Goal: Information Seeking & Learning: Learn about a topic

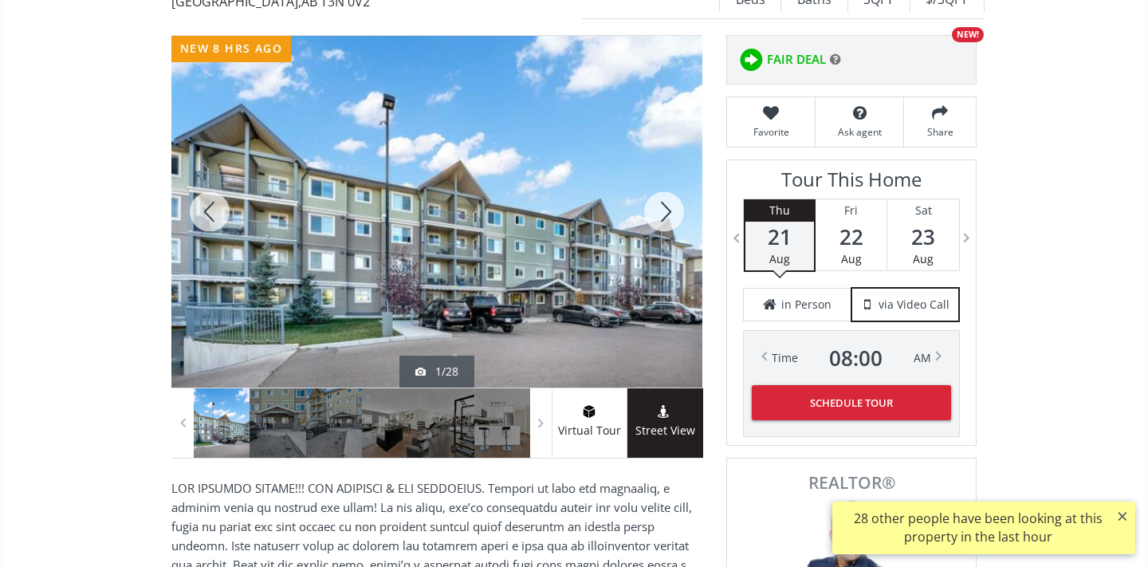
click at [673, 210] on div at bounding box center [664, 212] width 77 height 352
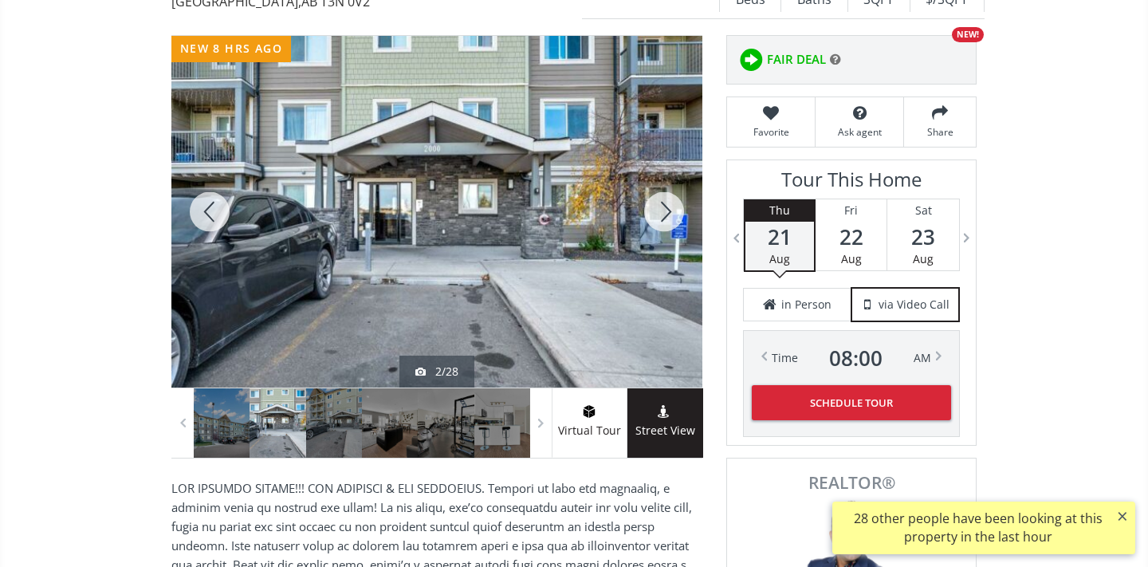
click at [673, 211] on div at bounding box center [664, 212] width 77 height 352
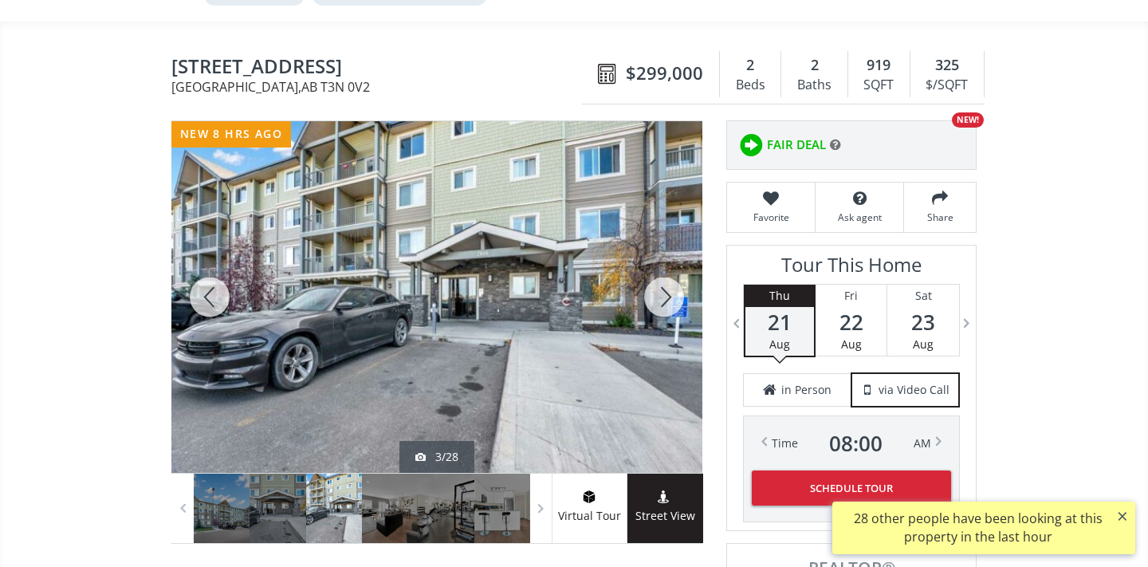
scroll to position [167, 0]
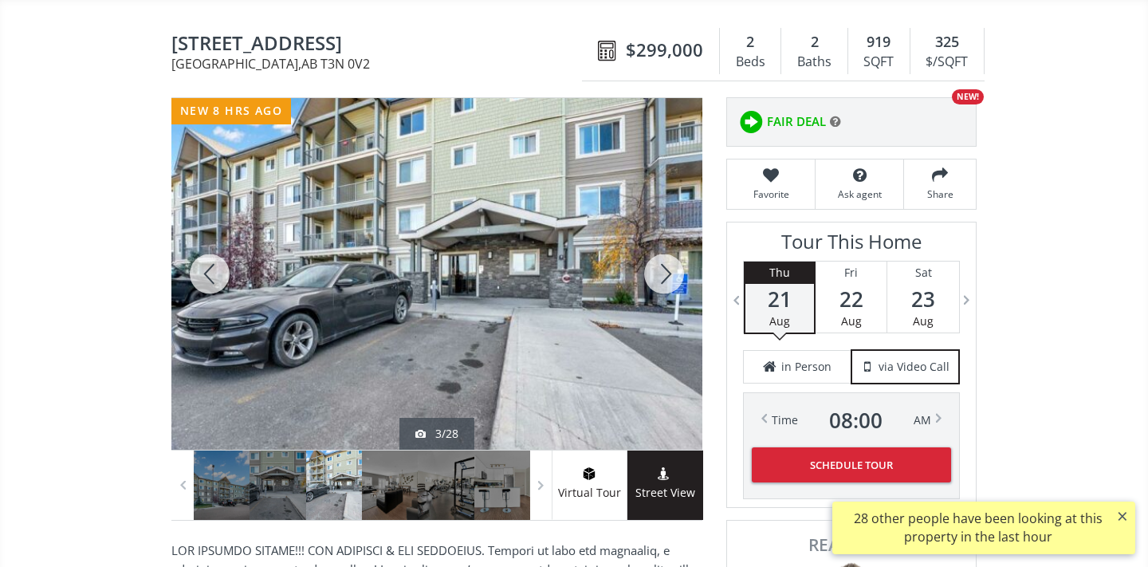
click at [677, 269] on div at bounding box center [664, 274] width 77 height 352
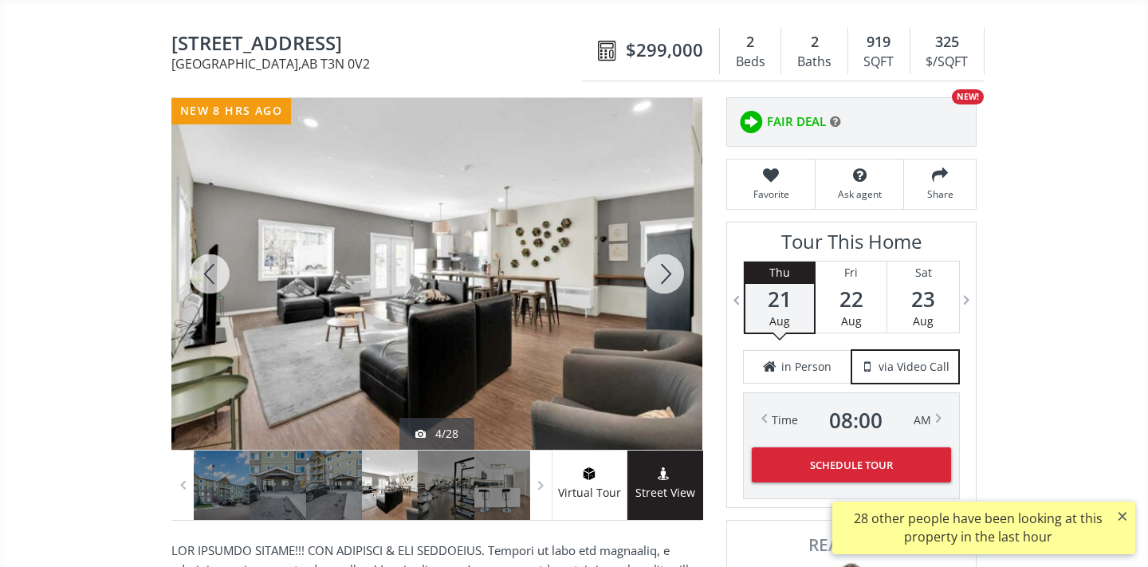
click at [677, 269] on div at bounding box center [664, 274] width 77 height 352
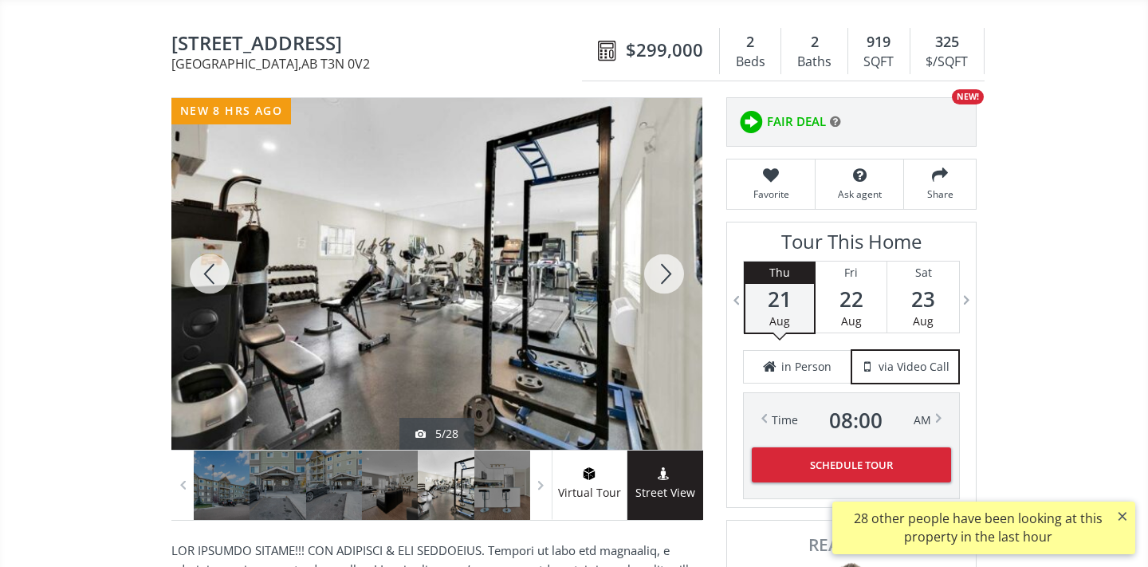
click at [675, 269] on div at bounding box center [664, 274] width 77 height 352
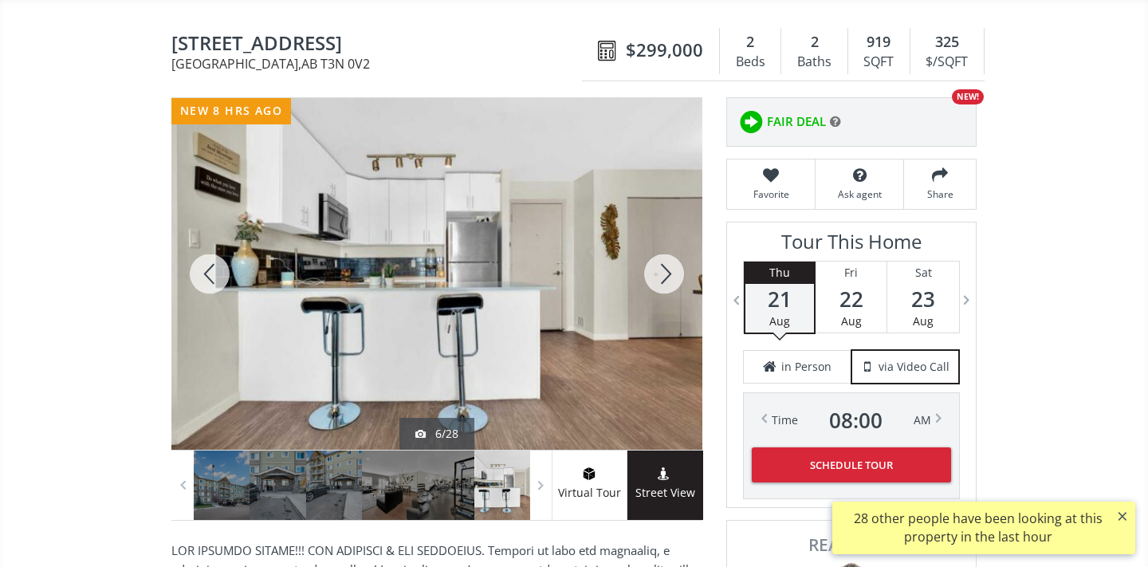
click at [676, 268] on div at bounding box center [664, 274] width 77 height 352
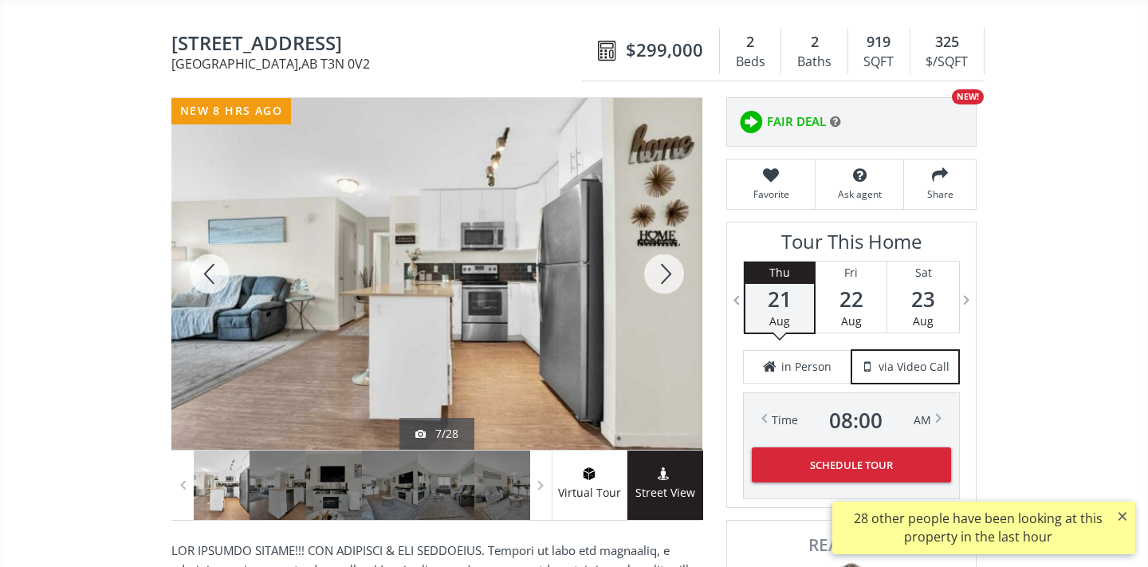
click at [676, 269] on div at bounding box center [664, 274] width 77 height 352
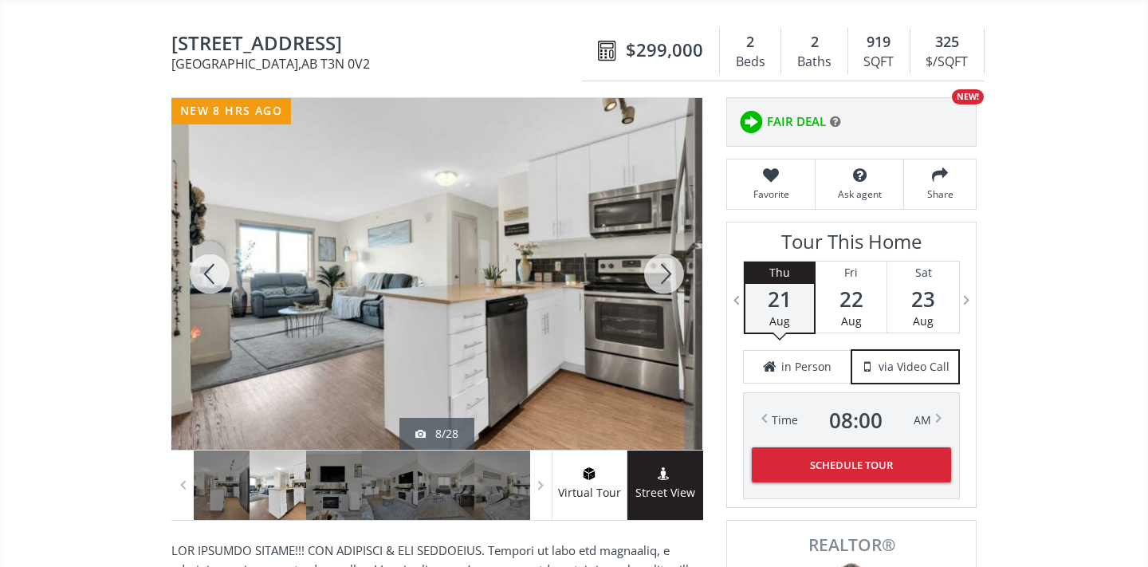
click at [670, 270] on div at bounding box center [664, 274] width 77 height 352
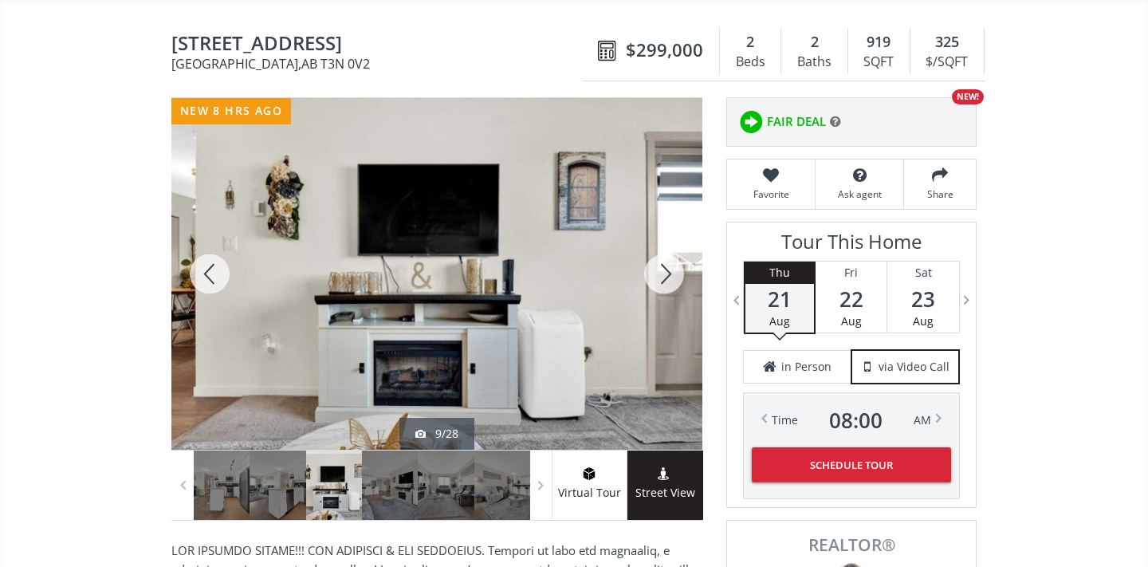
click at [670, 270] on div at bounding box center [664, 274] width 77 height 352
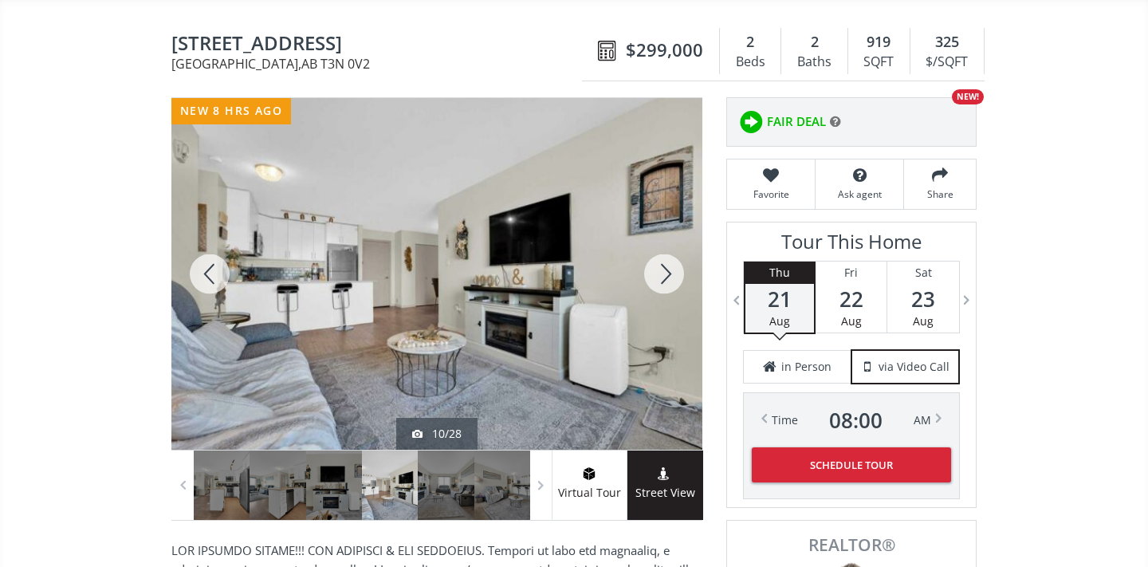
click at [670, 269] on div at bounding box center [664, 274] width 77 height 352
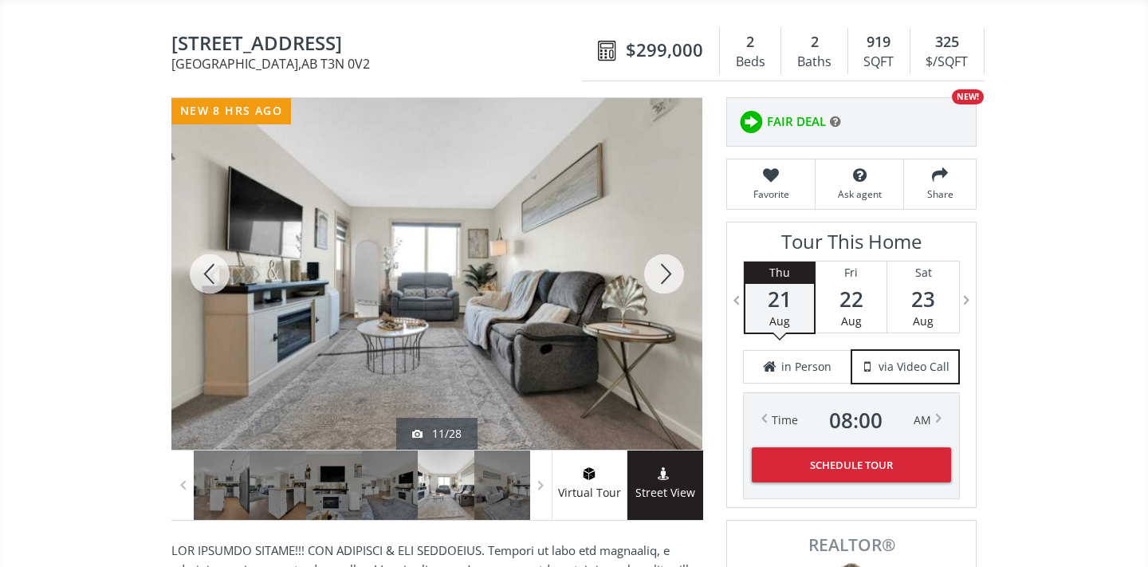
click at [669, 270] on div at bounding box center [664, 274] width 77 height 352
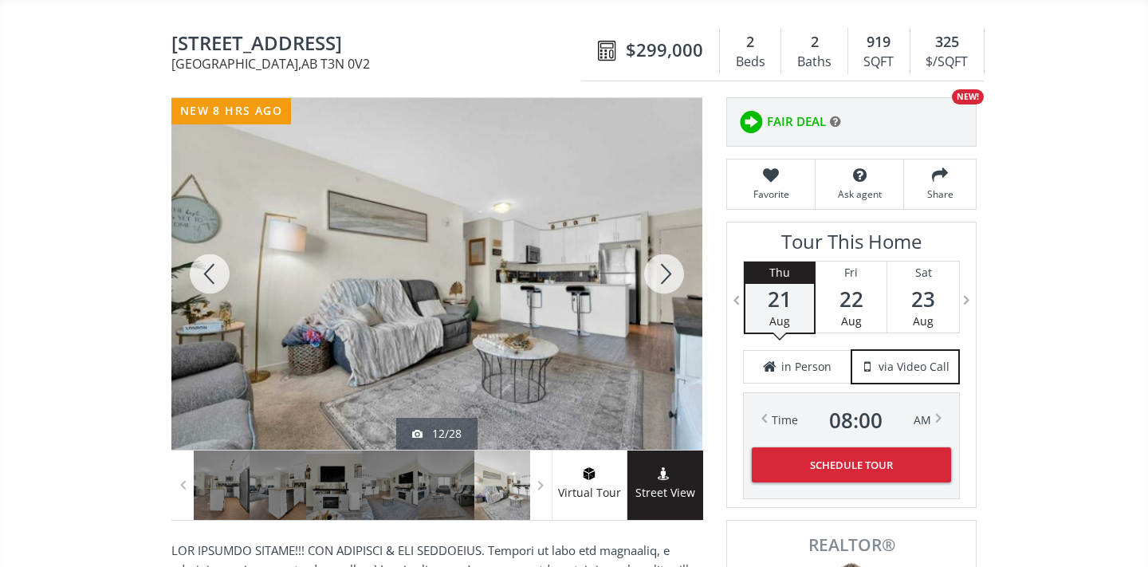
click at [669, 269] on div at bounding box center [664, 274] width 77 height 352
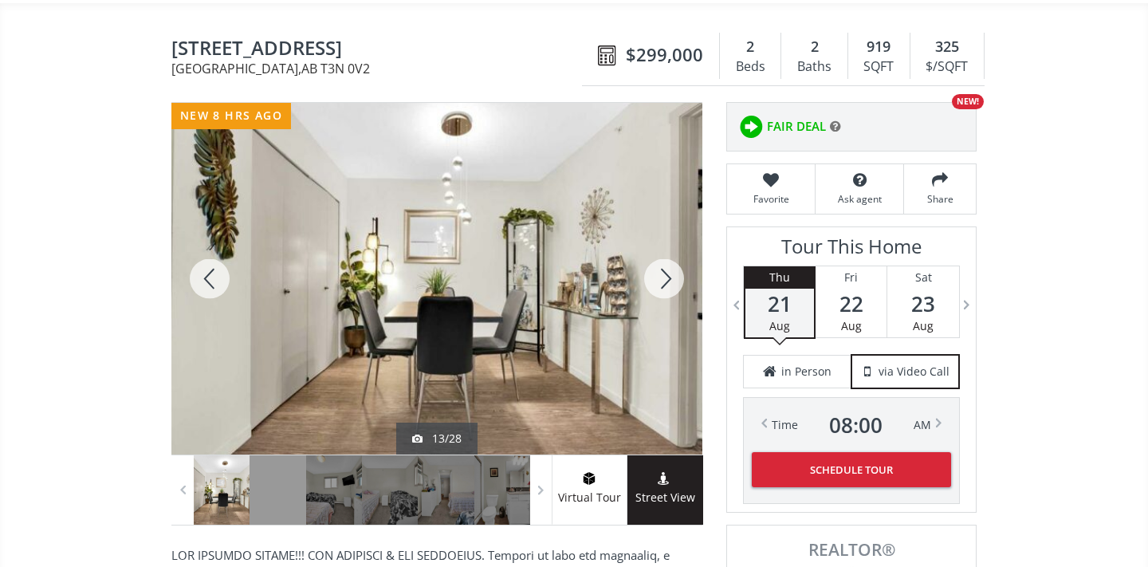
scroll to position [161, 0]
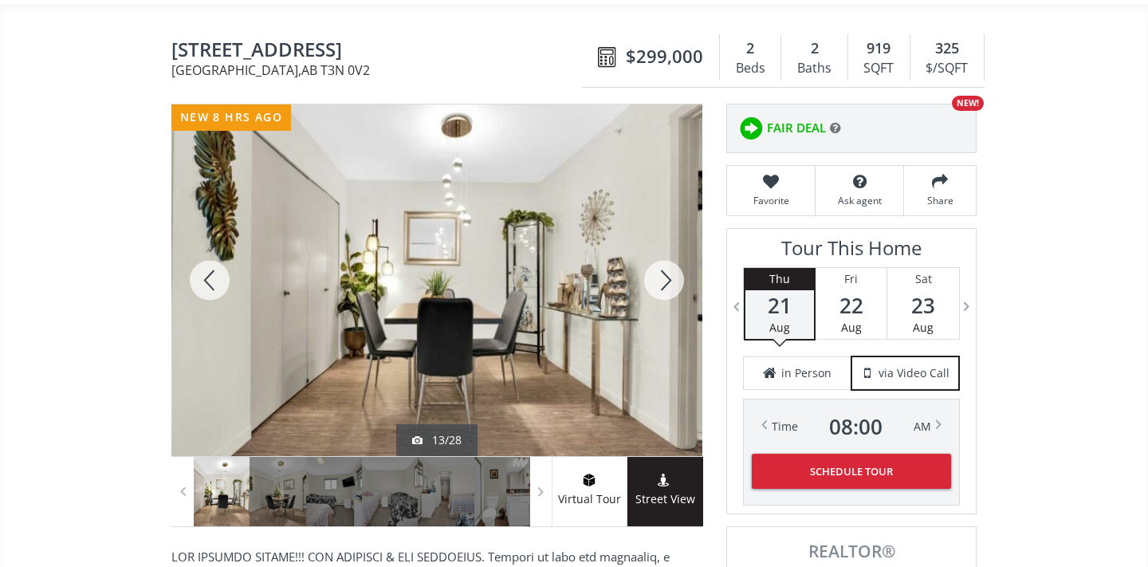
click at [668, 277] on div at bounding box center [664, 280] width 77 height 352
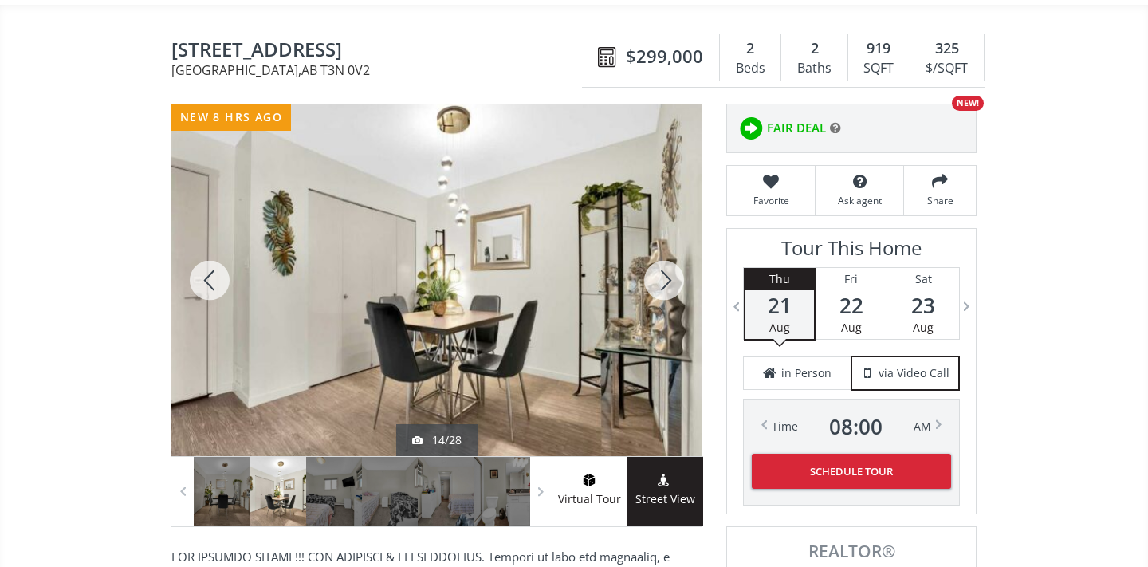
click at [668, 277] on div at bounding box center [664, 280] width 77 height 352
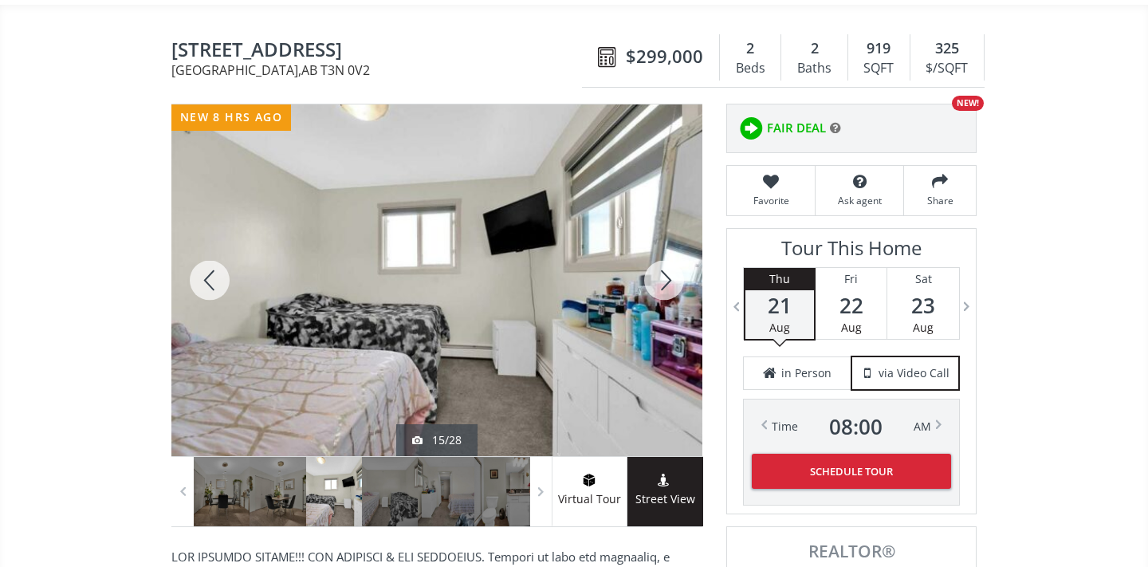
click at [668, 277] on div at bounding box center [664, 280] width 77 height 352
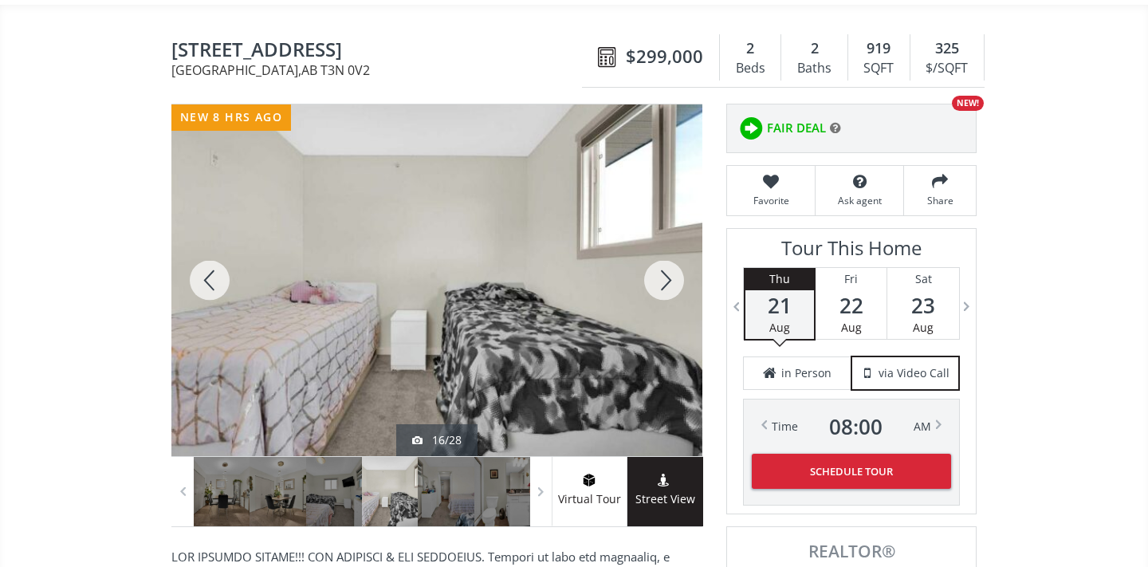
click at [668, 277] on div at bounding box center [664, 280] width 77 height 352
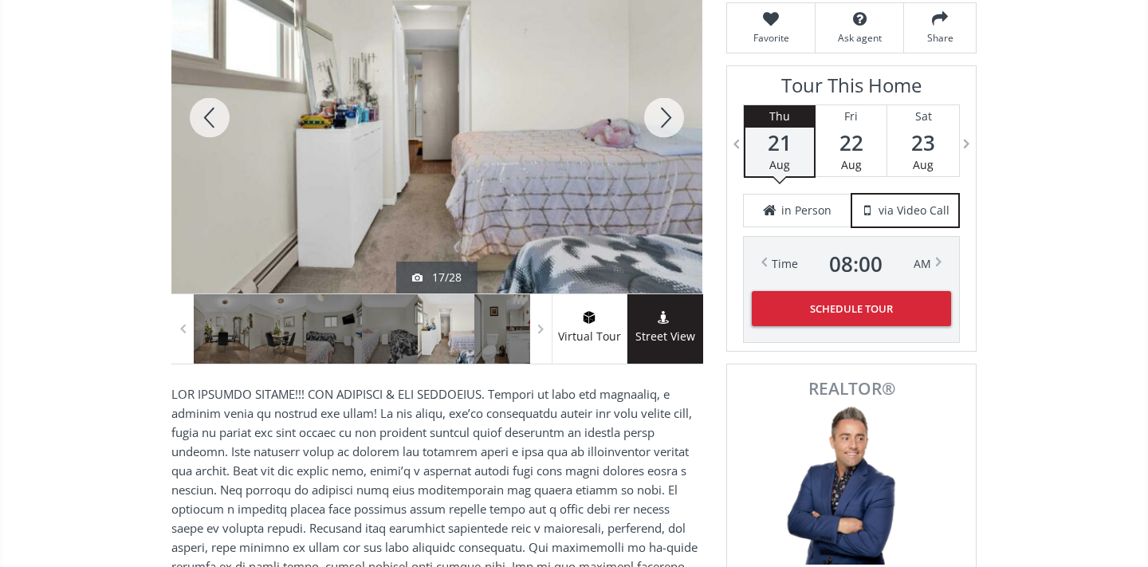
scroll to position [299, 0]
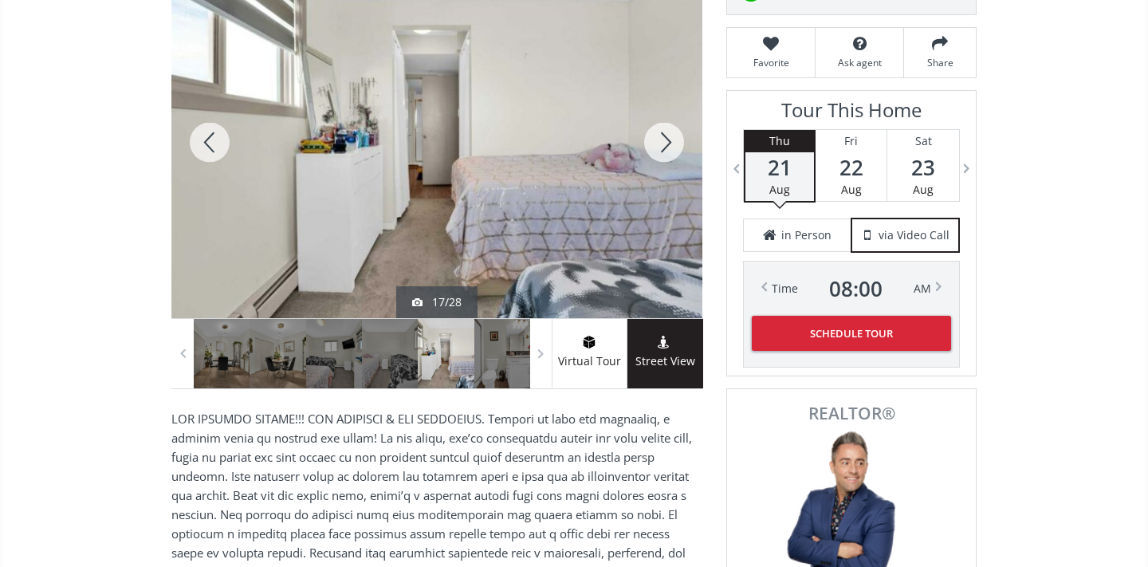
click at [669, 147] on div at bounding box center [664, 143] width 77 height 352
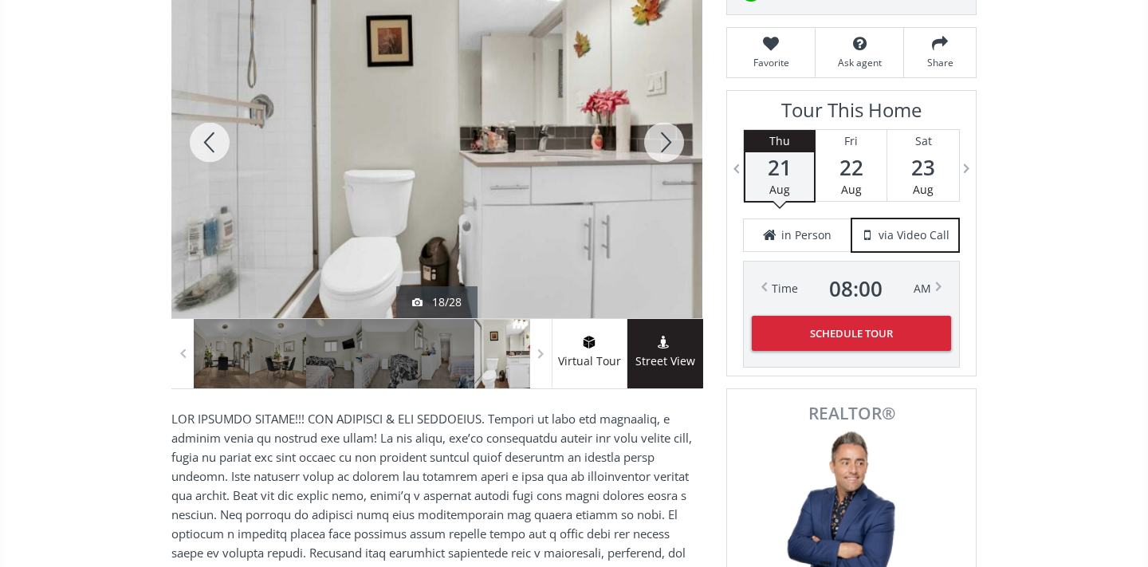
click at [669, 147] on div at bounding box center [664, 143] width 77 height 352
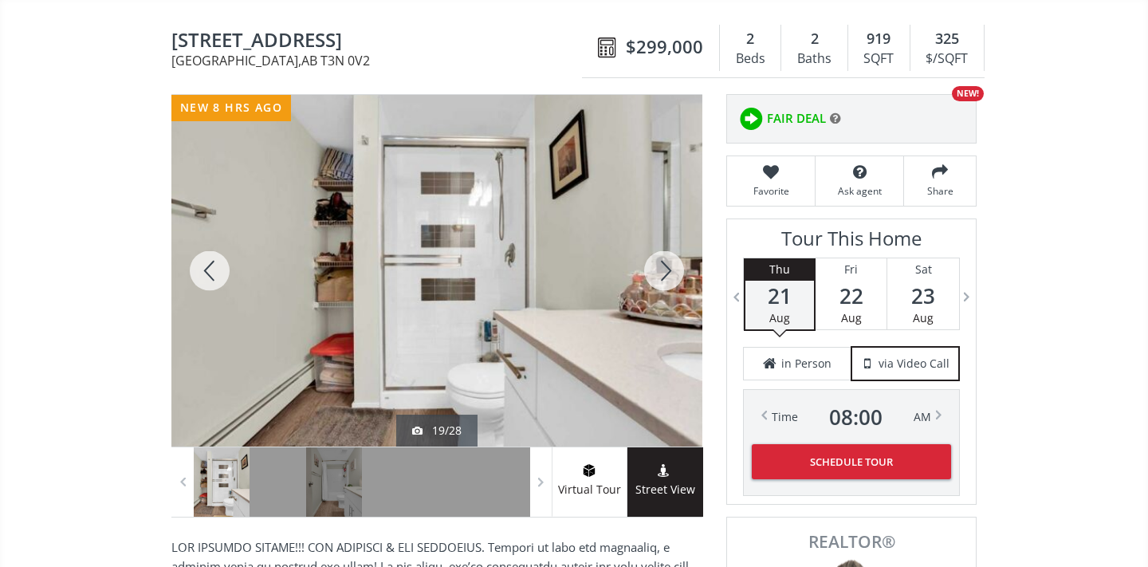
scroll to position [209, 0]
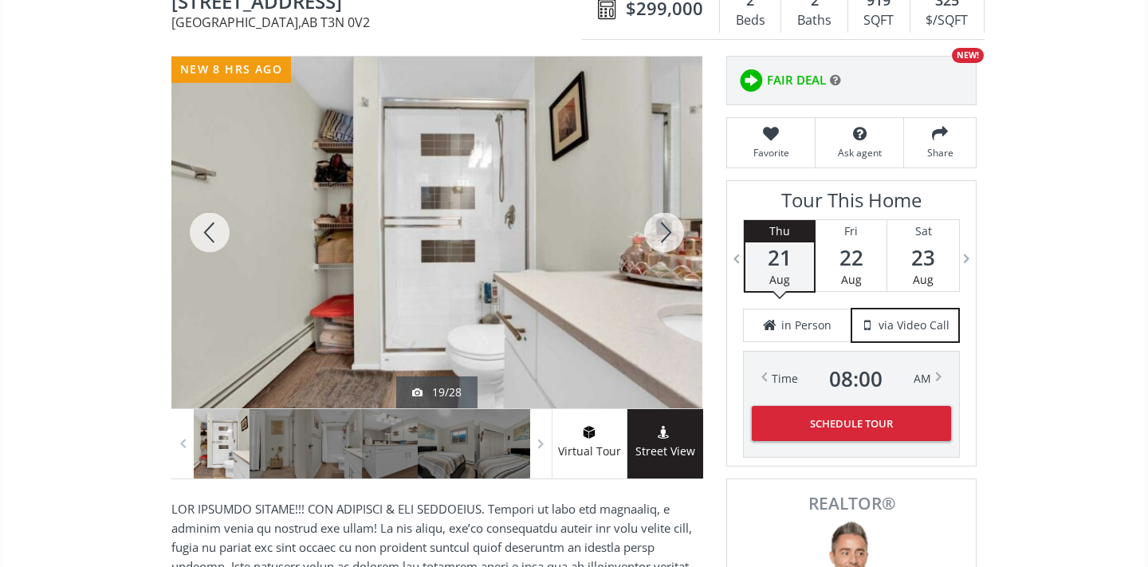
click at [656, 238] on div at bounding box center [664, 233] width 77 height 352
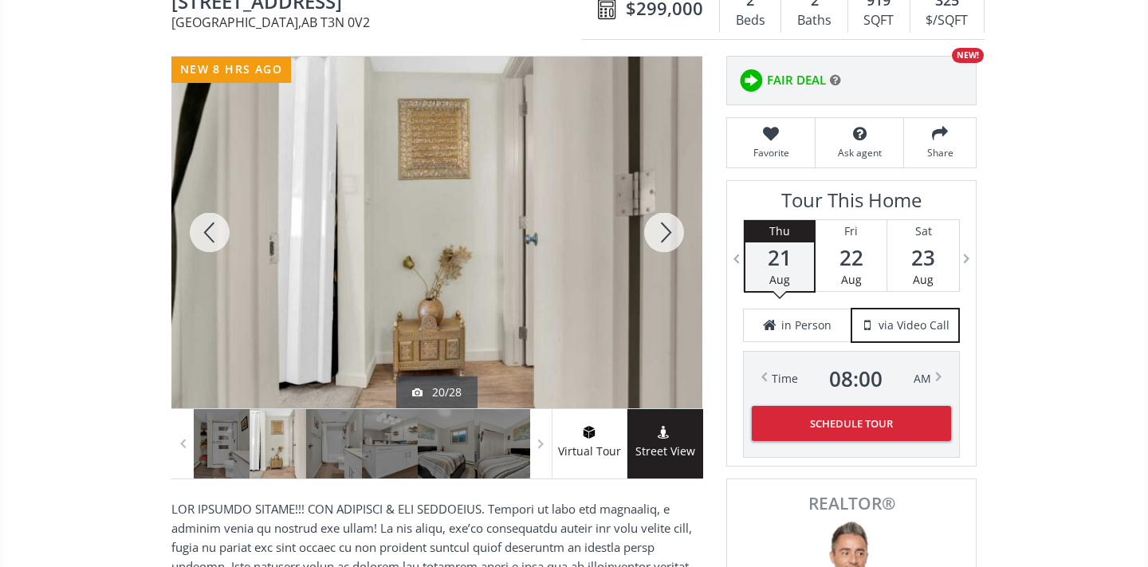
click at [656, 238] on div at bounding box center [664, 233] width 77 height 352
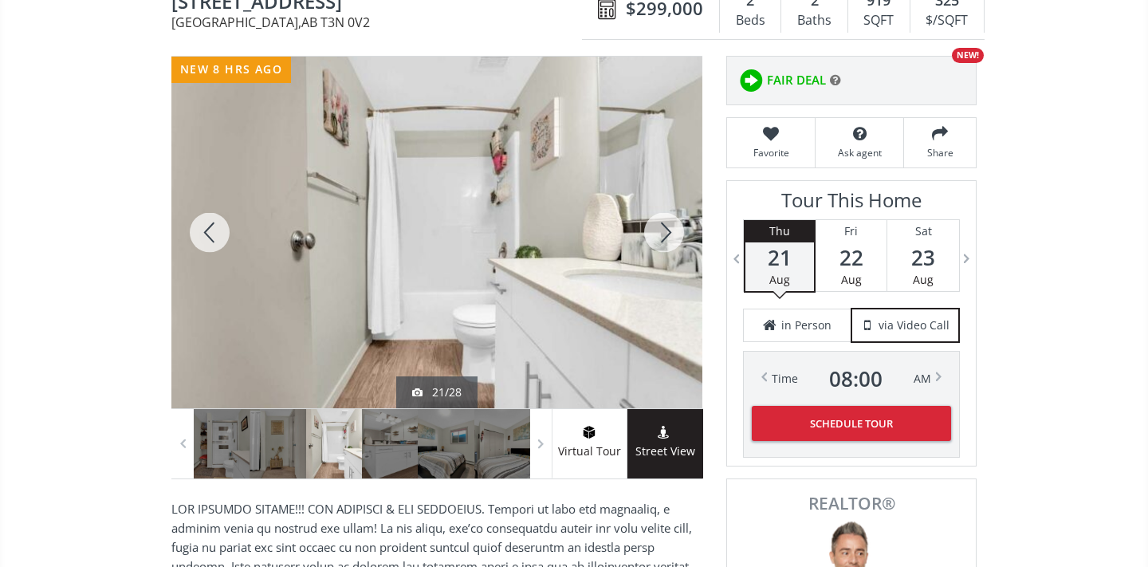
click at [223, 230] on div at bounding box center [209, 233] width 77 height 352
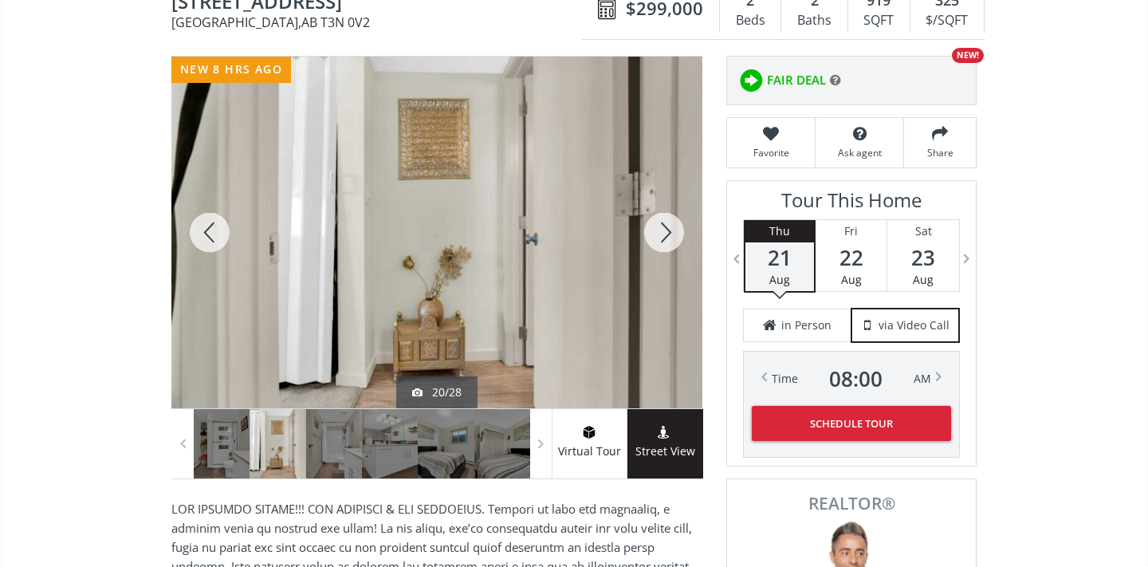
click at [675, 238] on div at bounding box center [664, 233] width 77 height 352
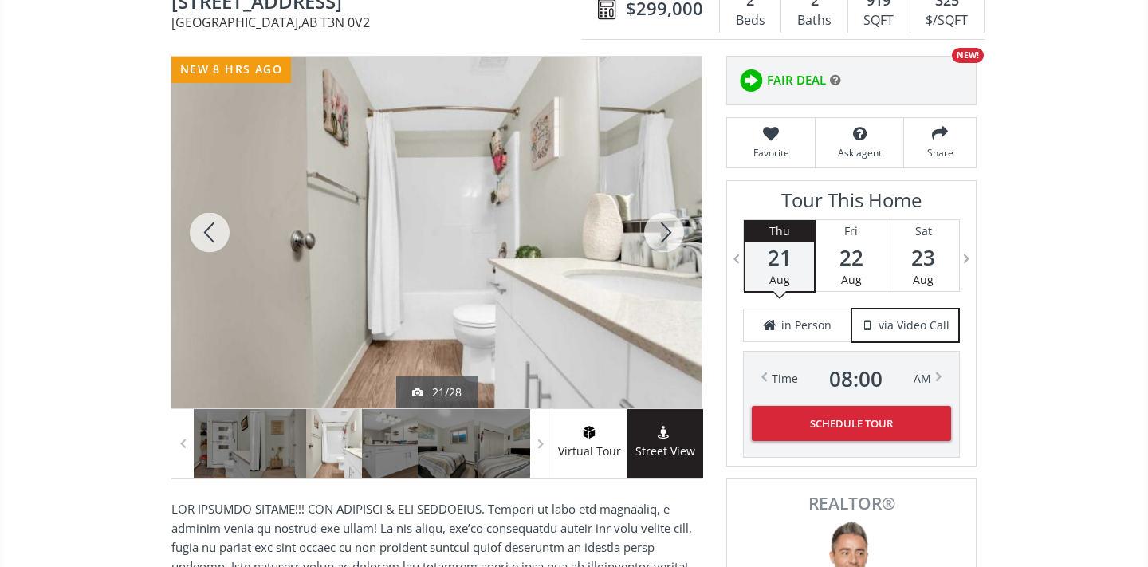
click at [675, 238] on div at bounding box center [664, 233] width 77 height 352
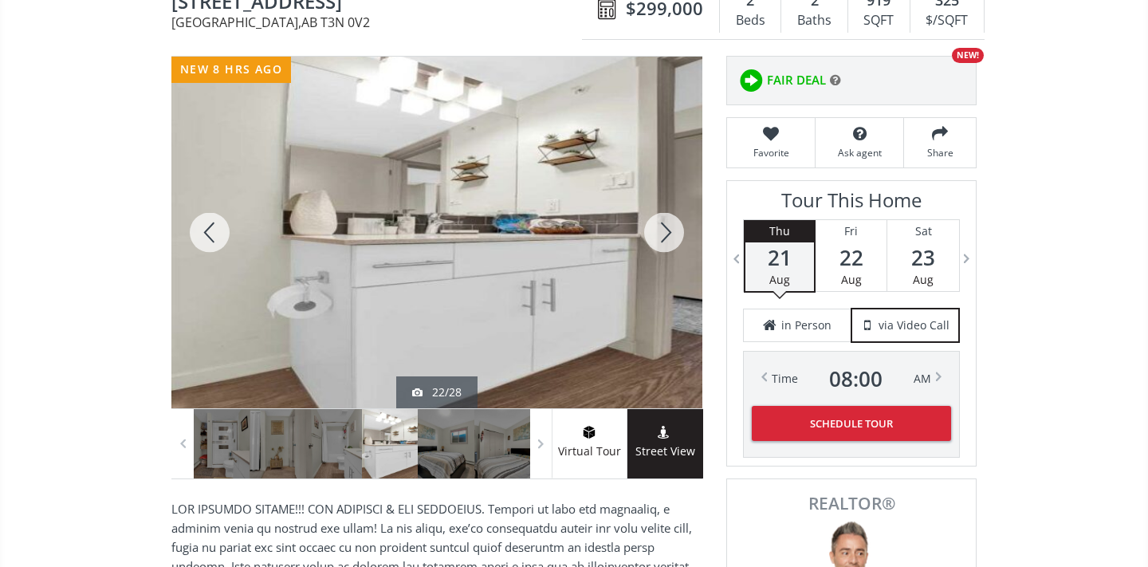
click at [675, 238] on div at bounding box center [664, 233] width 77 height 352
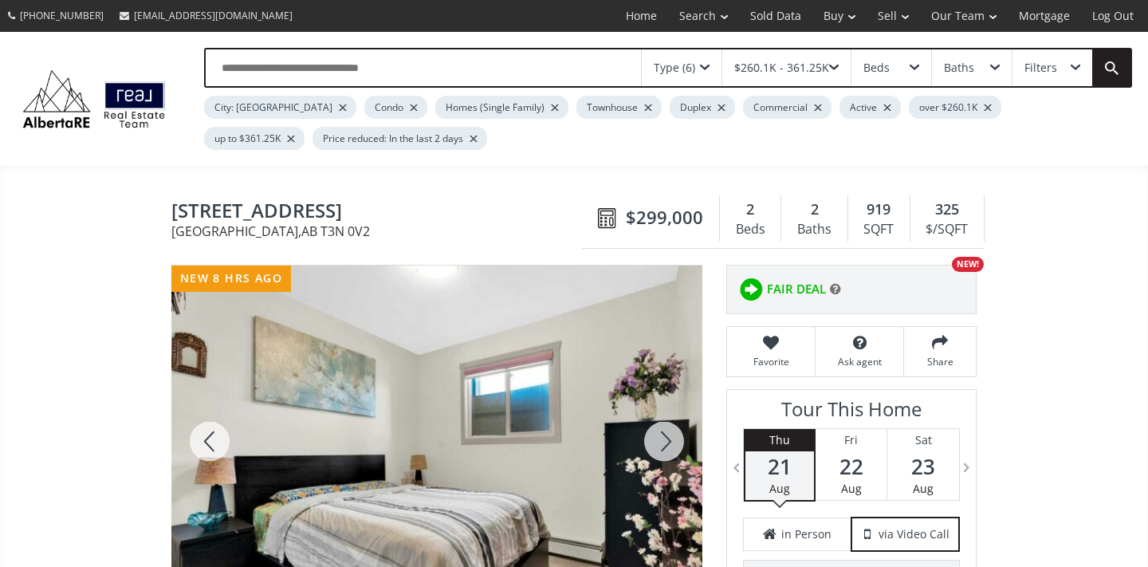
scroll to position [0, 0]
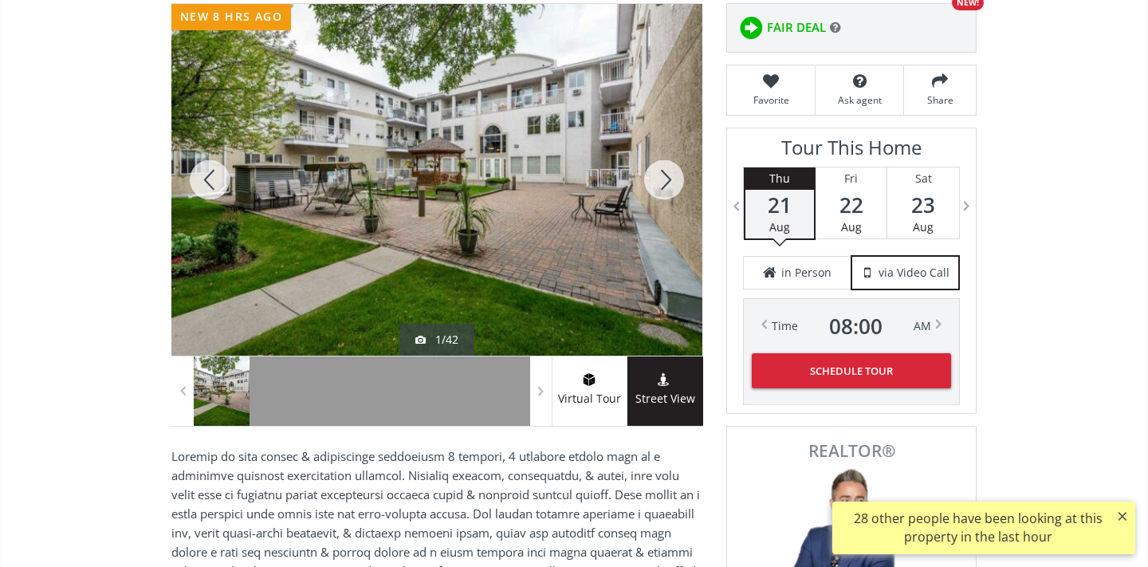
scroll to position [213, 0]
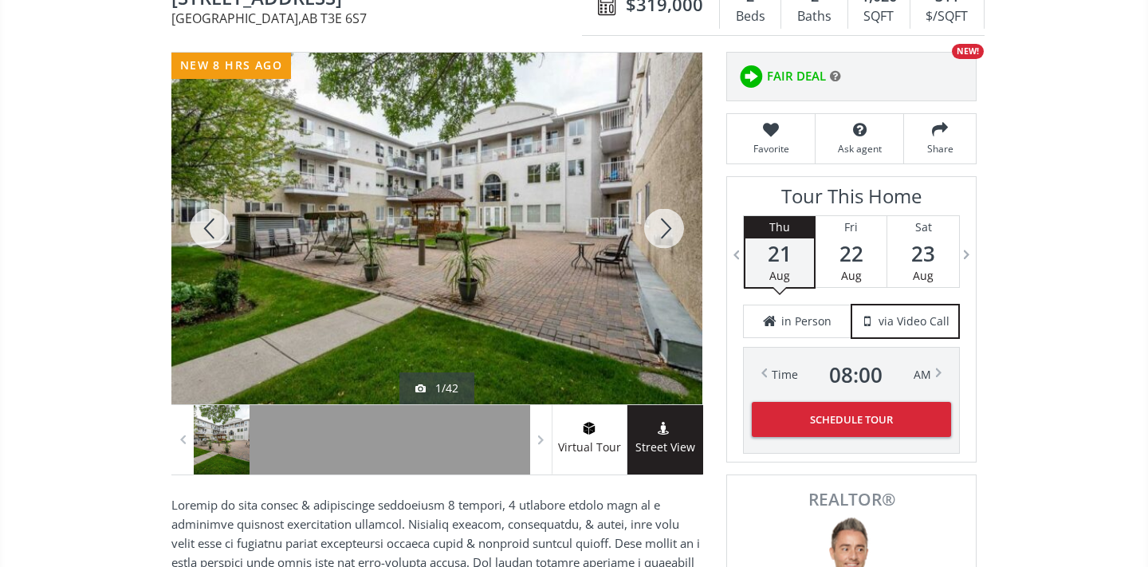
click at [670, 229] on div at bounding box center [664, 229] width 77 height 352
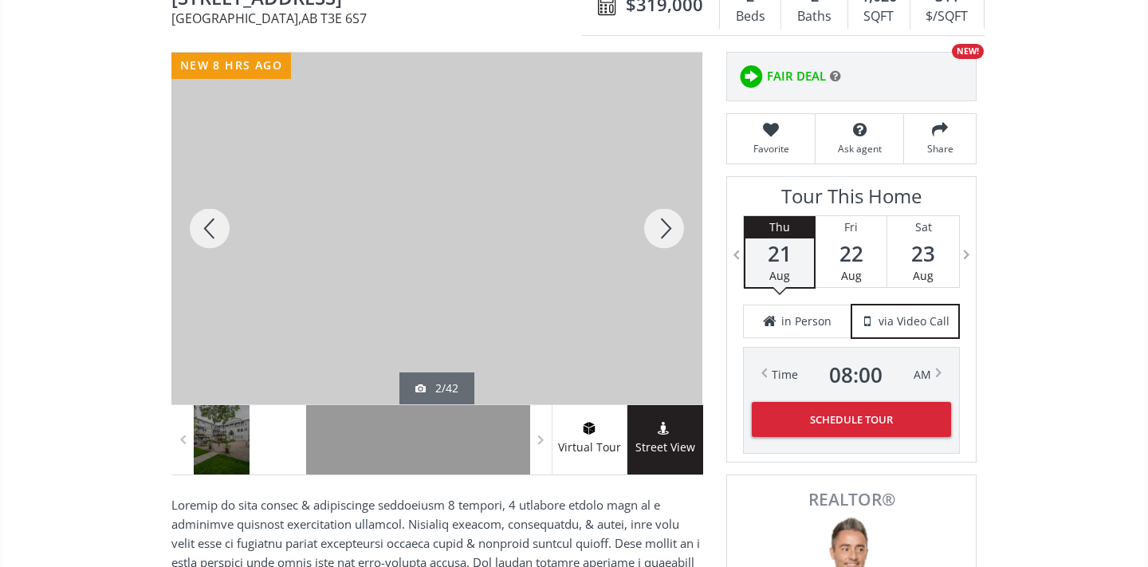
click at [669, 227] on div at bounding box center [664, 229] width 77 height 352
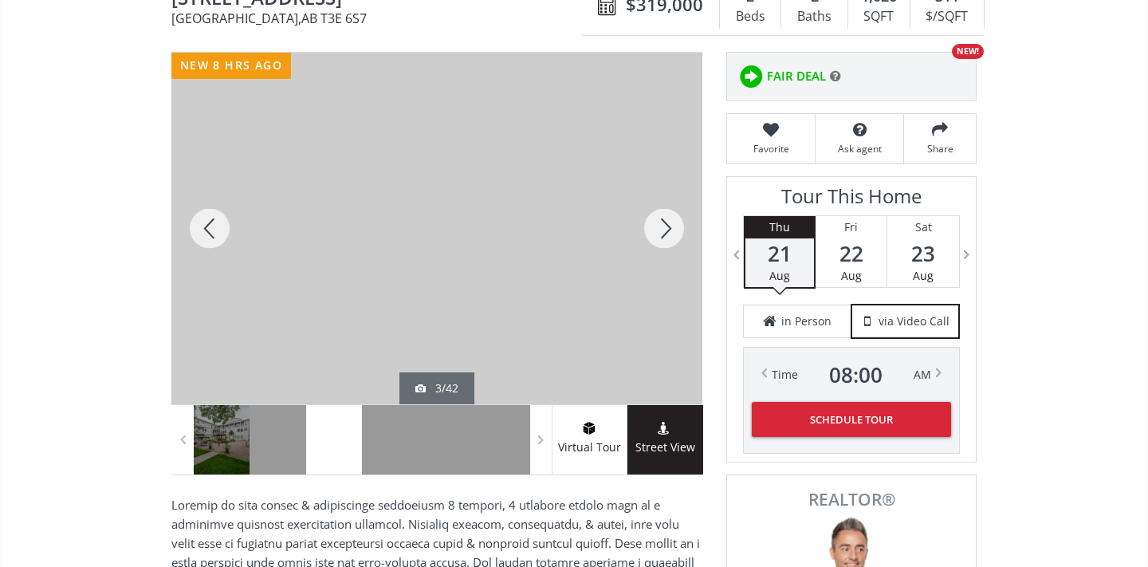
click at [674, 228] on div at bounding box center [664, 229] width 77 height 352
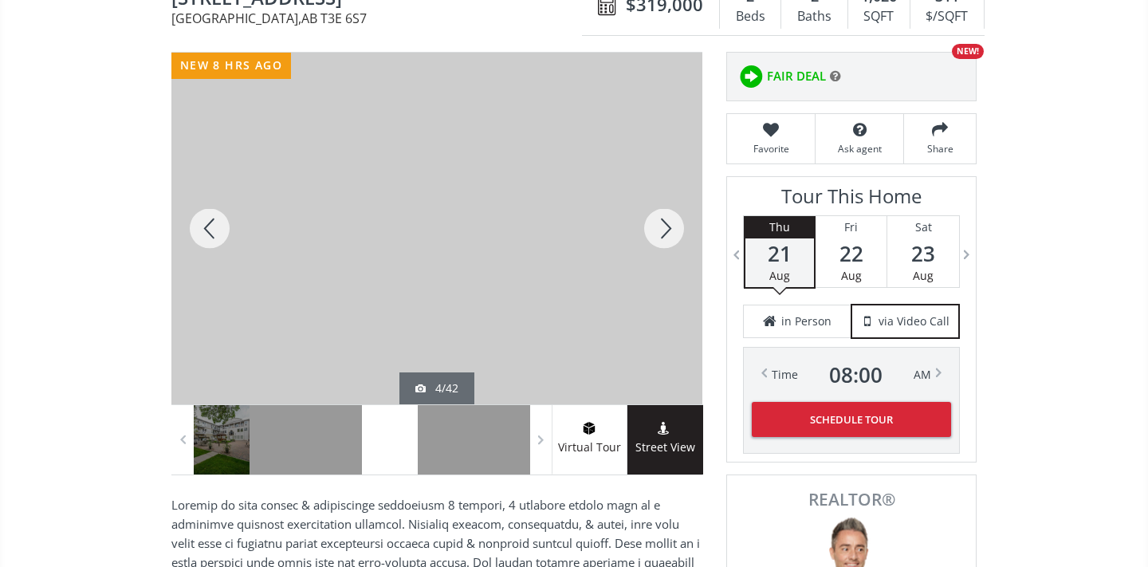
click at [676, 227] on div at bounding box center [664, 229] width 77 height 352
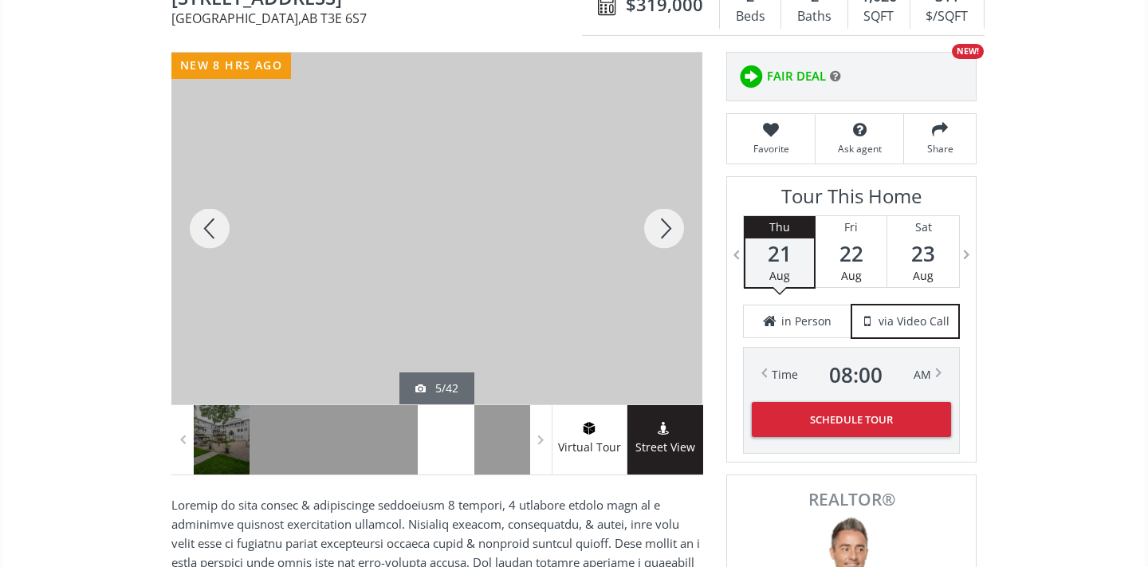
click at [676, 227] on div at bounding box center [664, 229] width 77 height 352
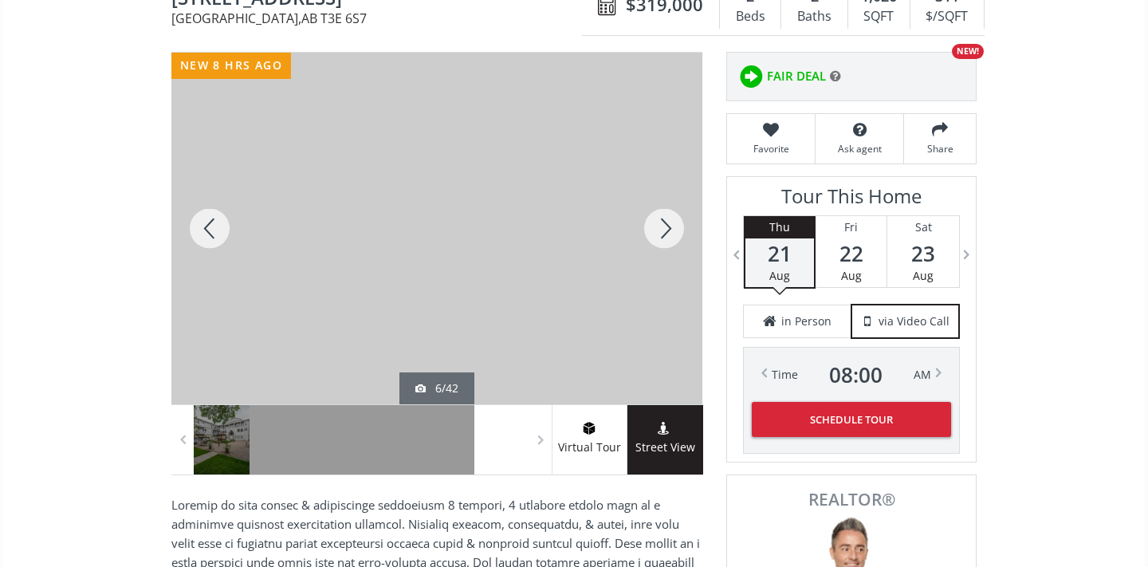
click at [677, 227] on div at bounding box center [664, 229] width 77 height 352
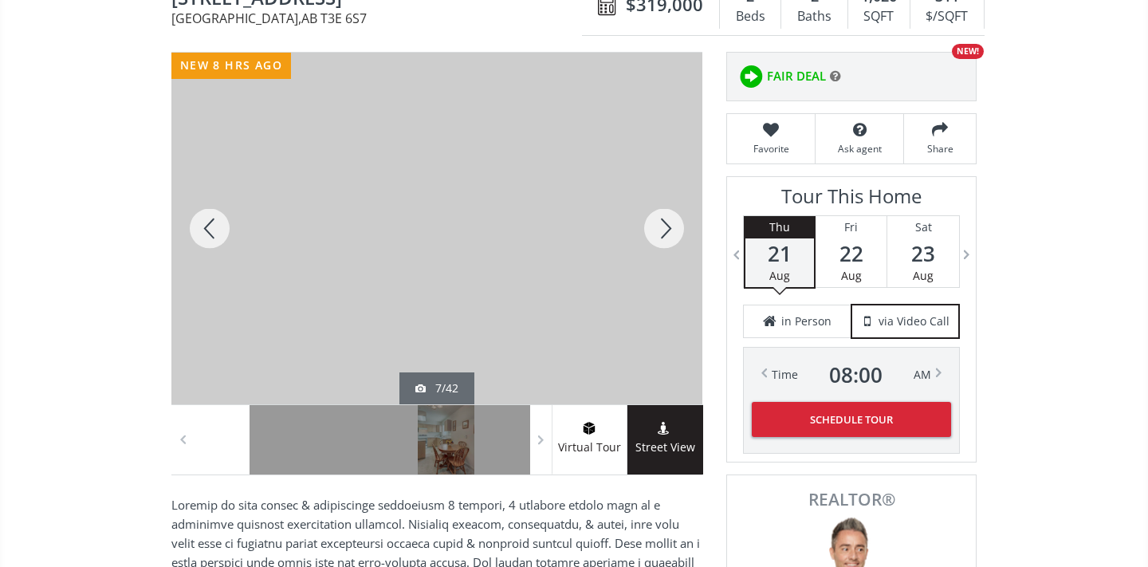
click at [677, 227] on div at bounding box center [664, 229] width 77 height 352
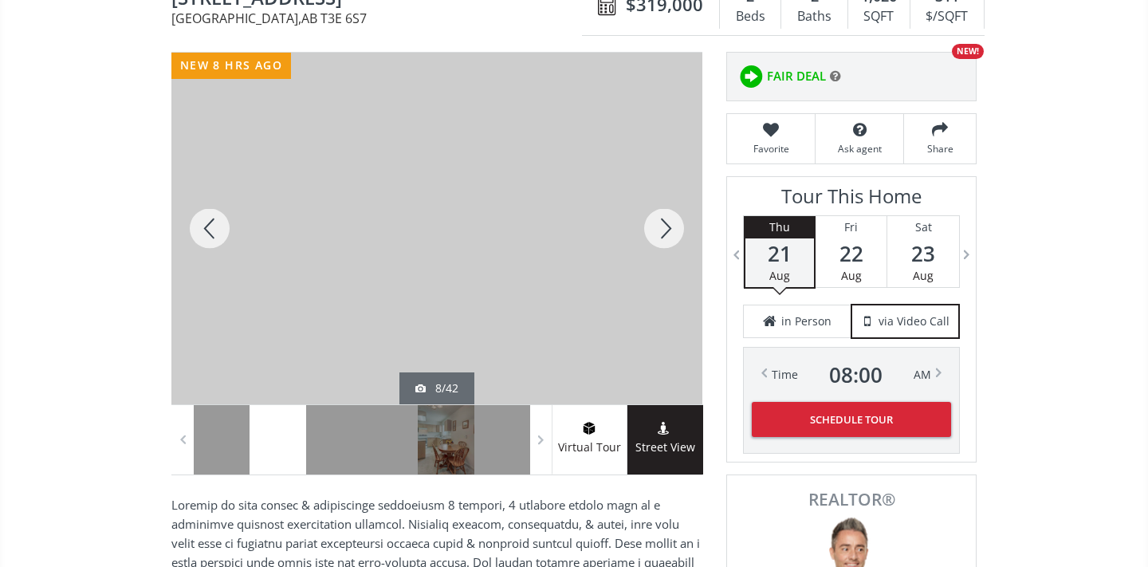
click at [677, 227] on div at bounding box center [664, 229] width 77 height 352
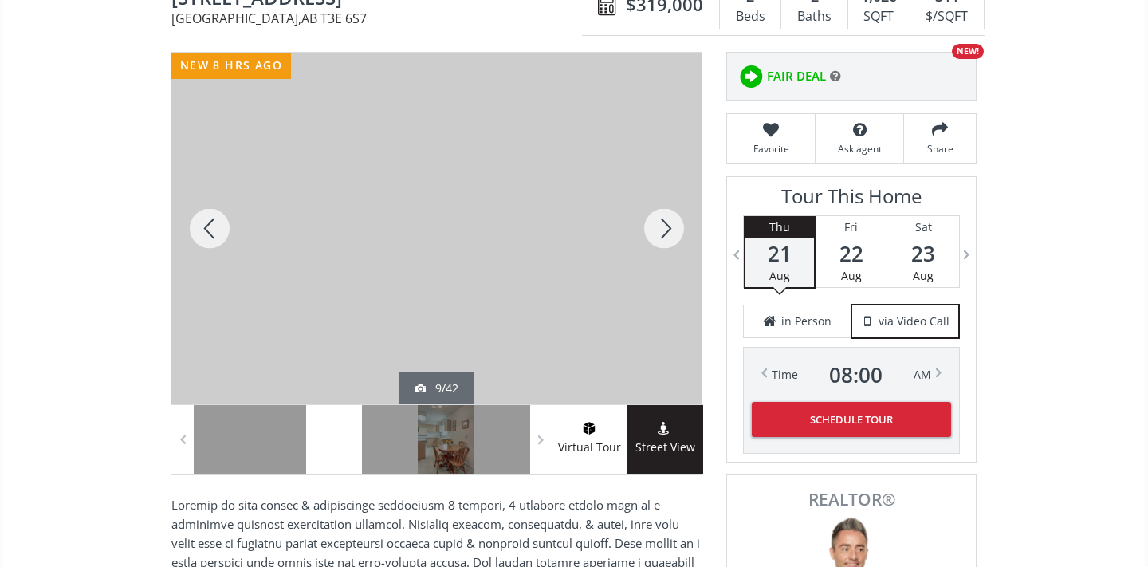
click at [677, 227] on div at bounding box center [664, 229] width 77 height 352
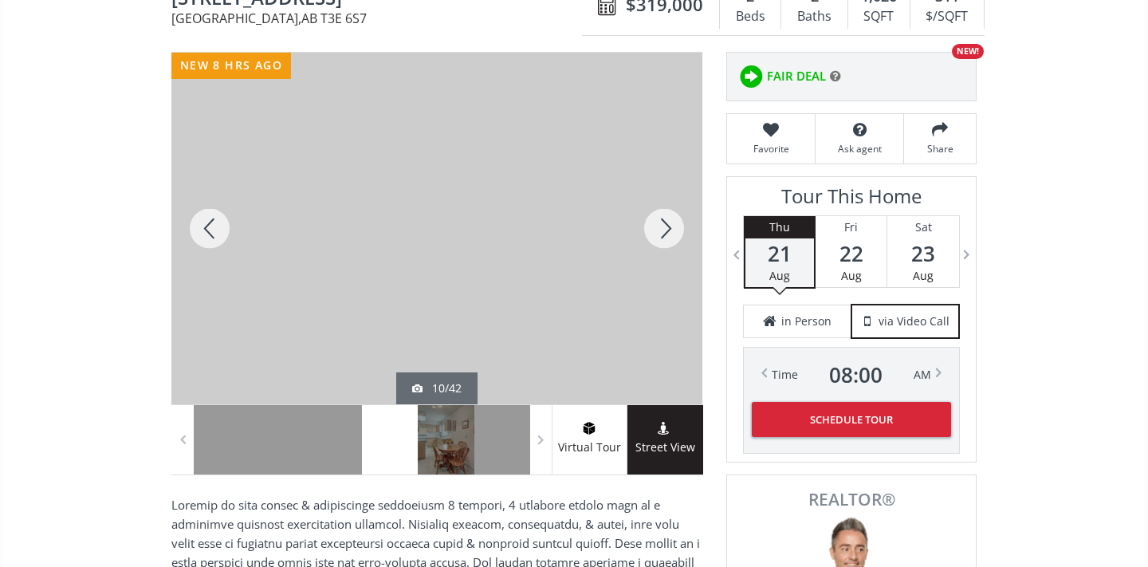
click at [677, 227] on div at bounding box center [664, 229] width 77 height 352
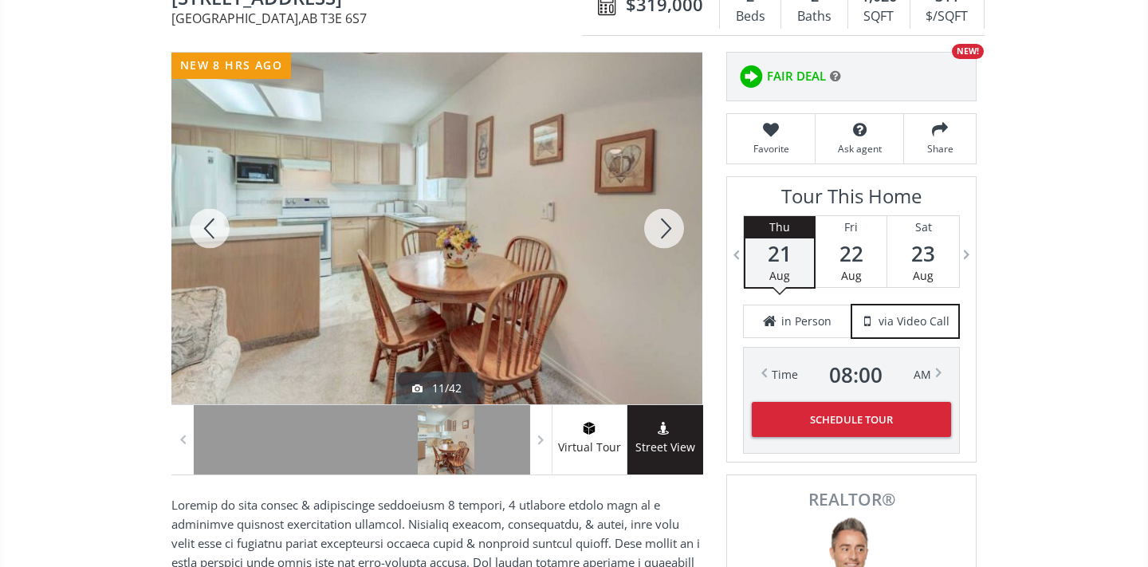
click at [670, 222] on div at bounding box center [664, 229] width 77 height 352
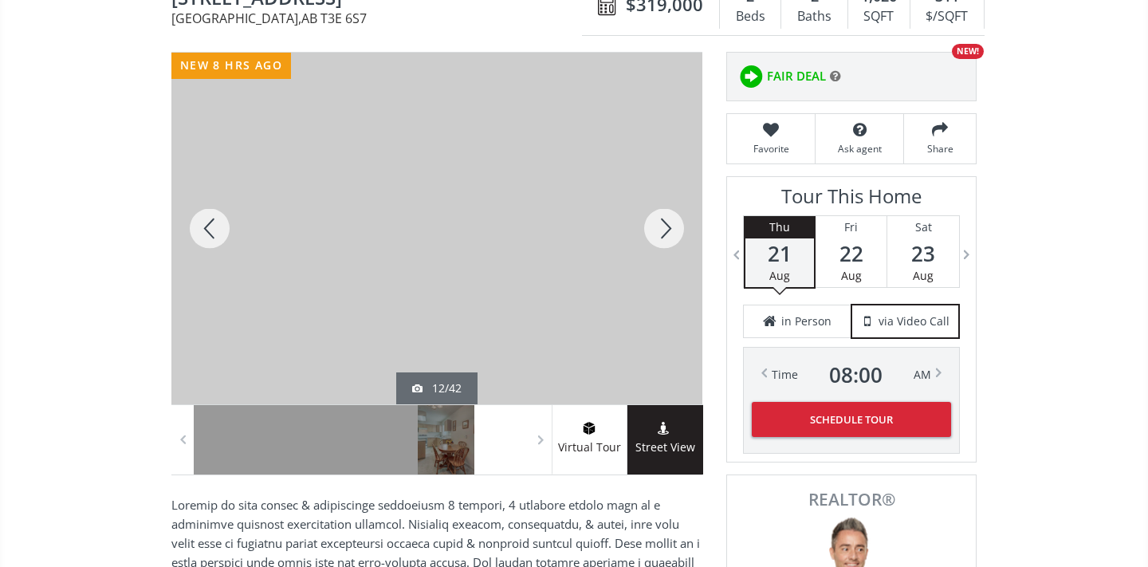
click at [671, 222] on div at bounding box center [664, 229] width 77 height 352
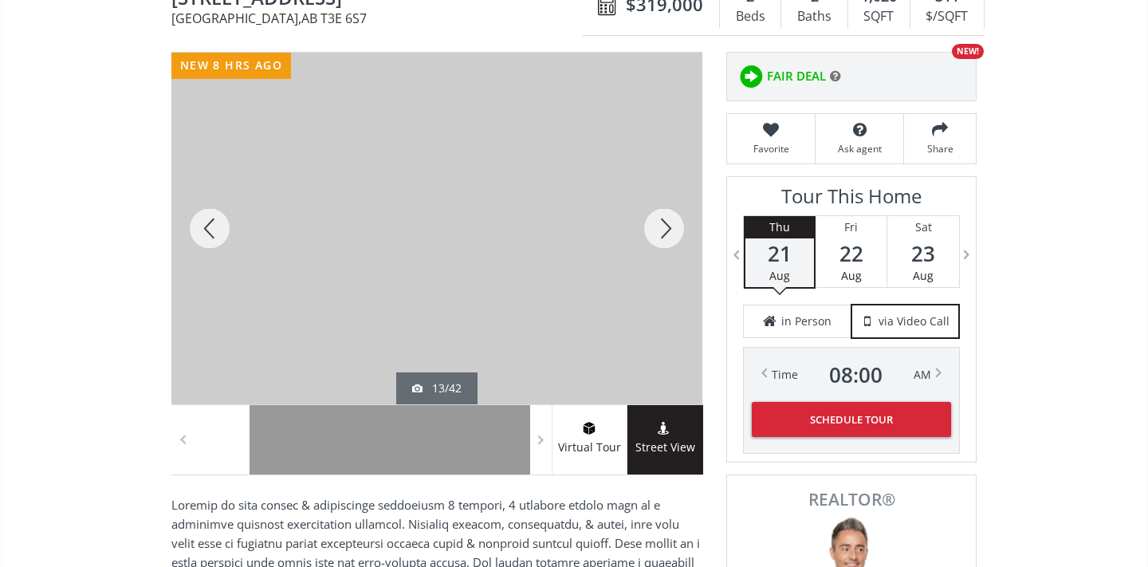
click at [672, 222] on div at bounding box center [664, 229] width 77 height 352
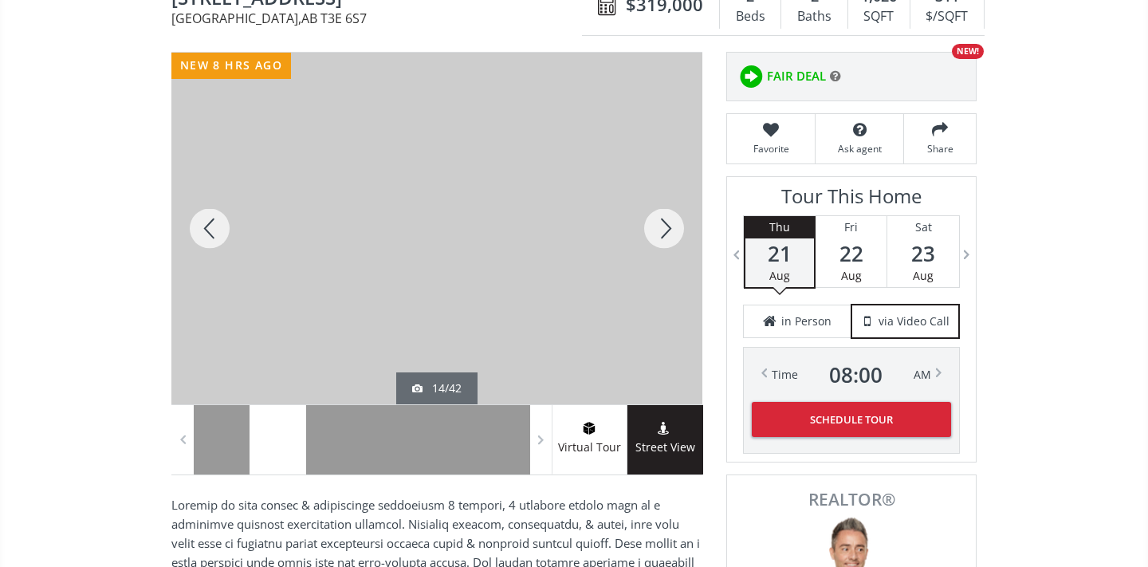
click at [672, 222] on div at bounding box center [664, 229] width 77 height 352
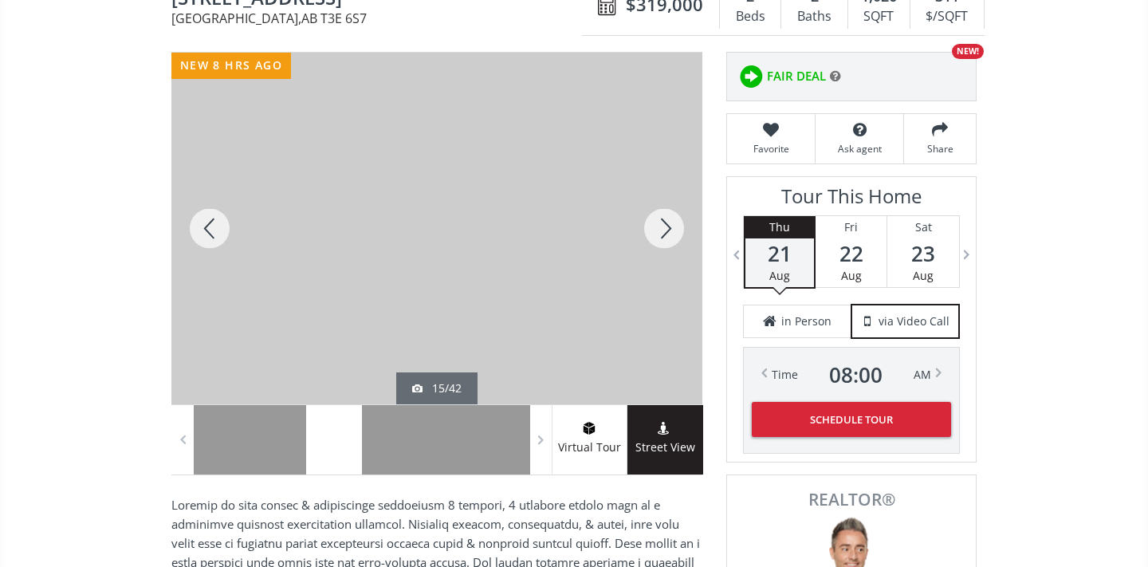
click at [672, 222] on div at bounding box center [664, 229] width 77 height 352
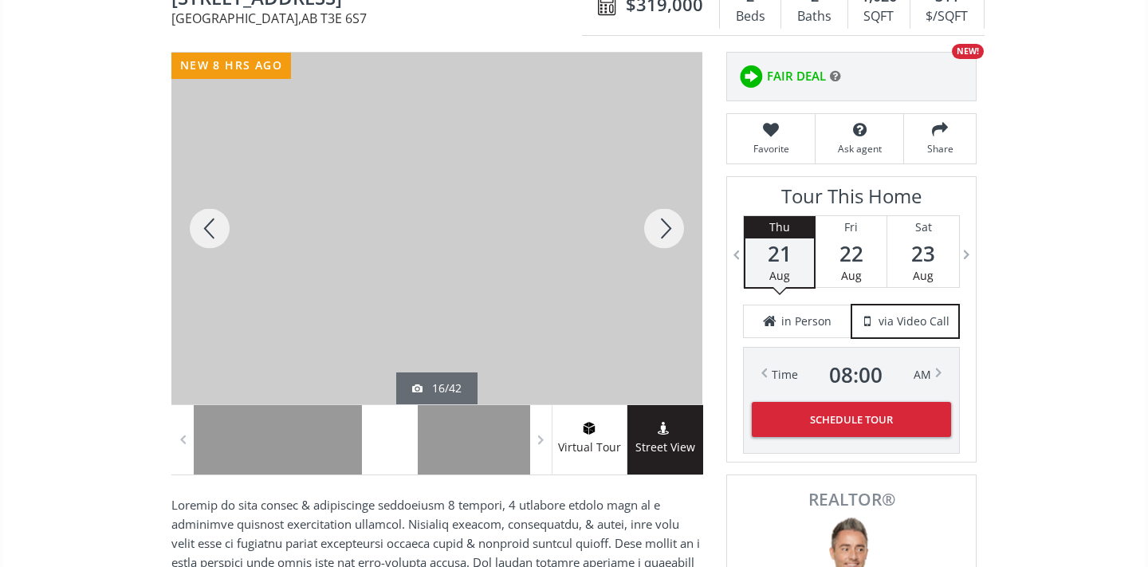
click at [672, 222] on div at bounding box center [664, 229] width 77 height 352
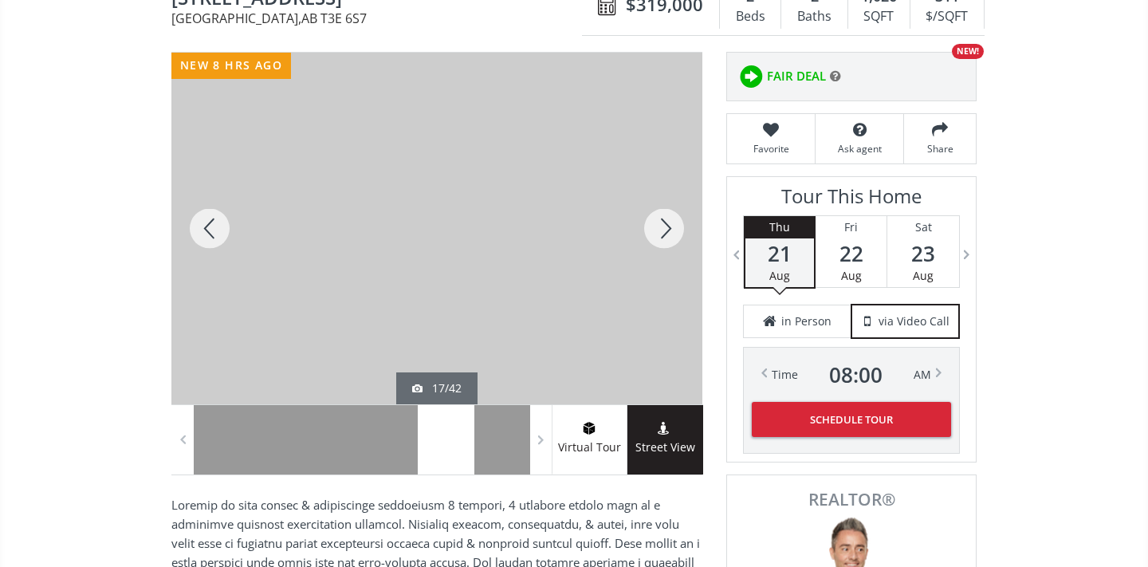
click at [672, 222] on div at bounding box center [664, 229] width 77 height 352
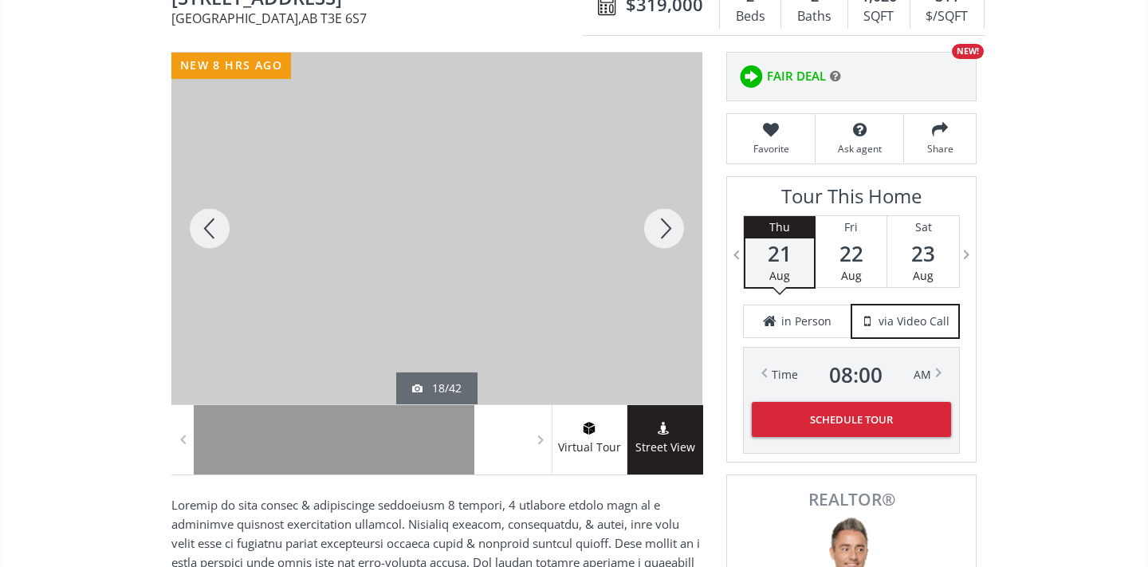
click at [672, 222] on div at bounding box center [664, 229] width 77 height 352
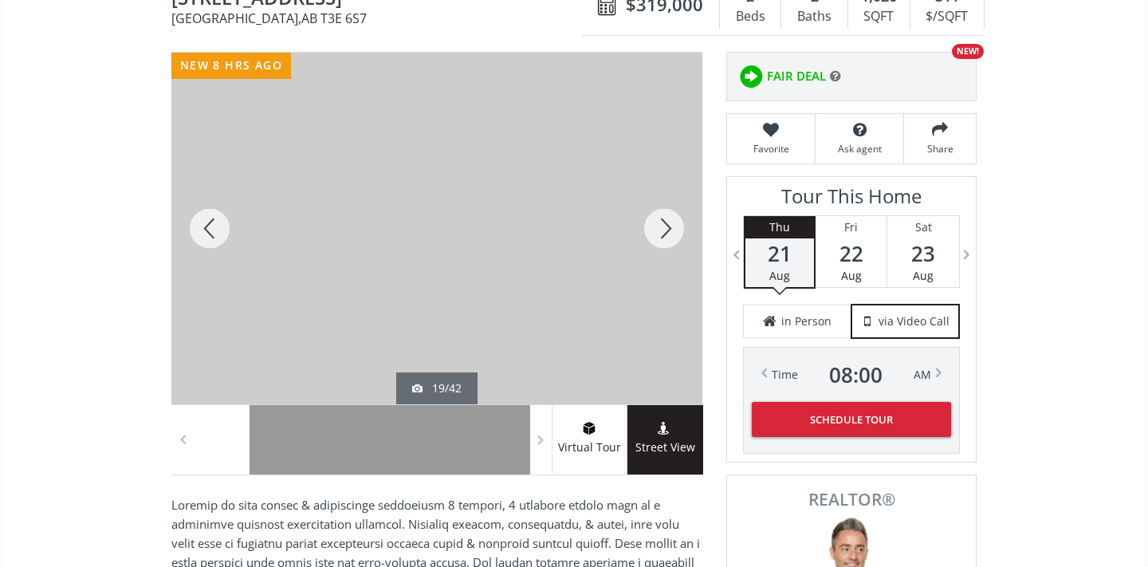
click at [673, 222] on div at bounding box center [664, 229] width 77 height 352
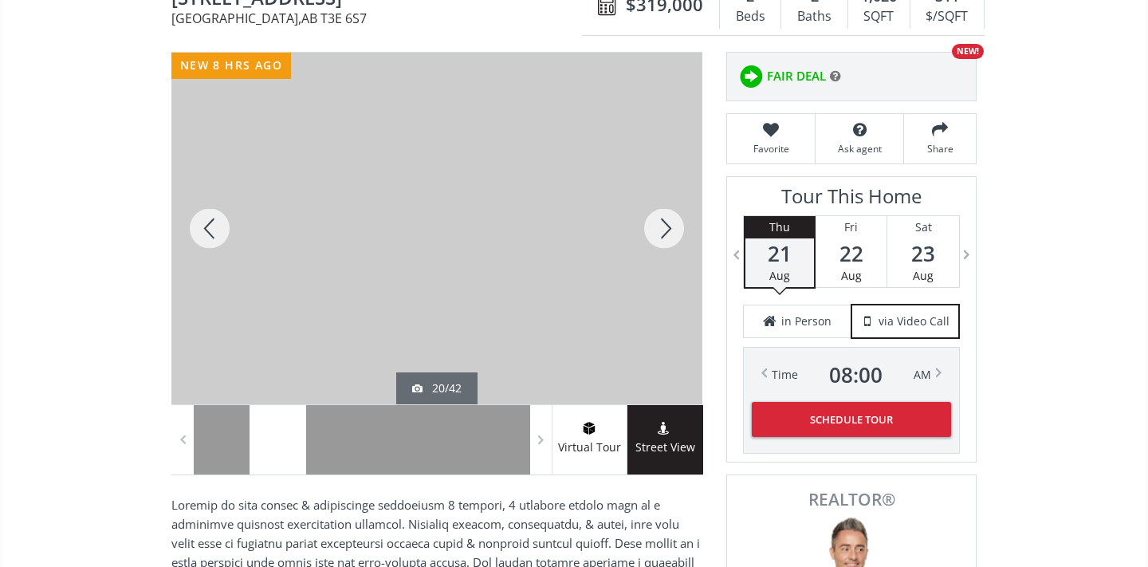
click at [673, 222] on div at bounding box center [664, 229] width 77 height 352
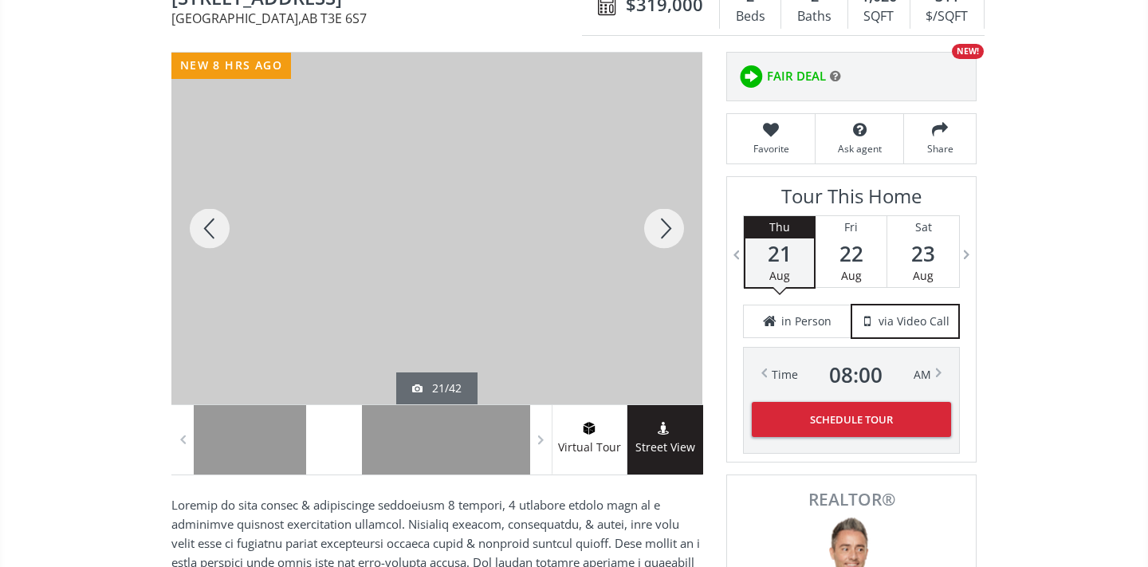
click at [673, 222] on div at bounding box center [664, 229] width 77 height 352
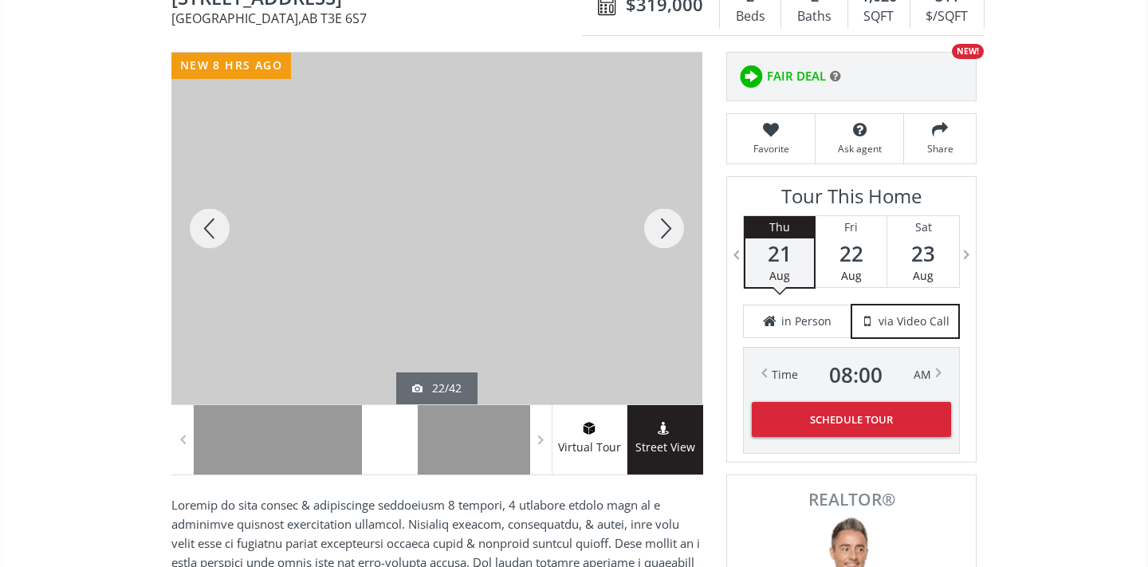
click at [673, 222] on div at bounding box center [664, 229] width 77 height 352
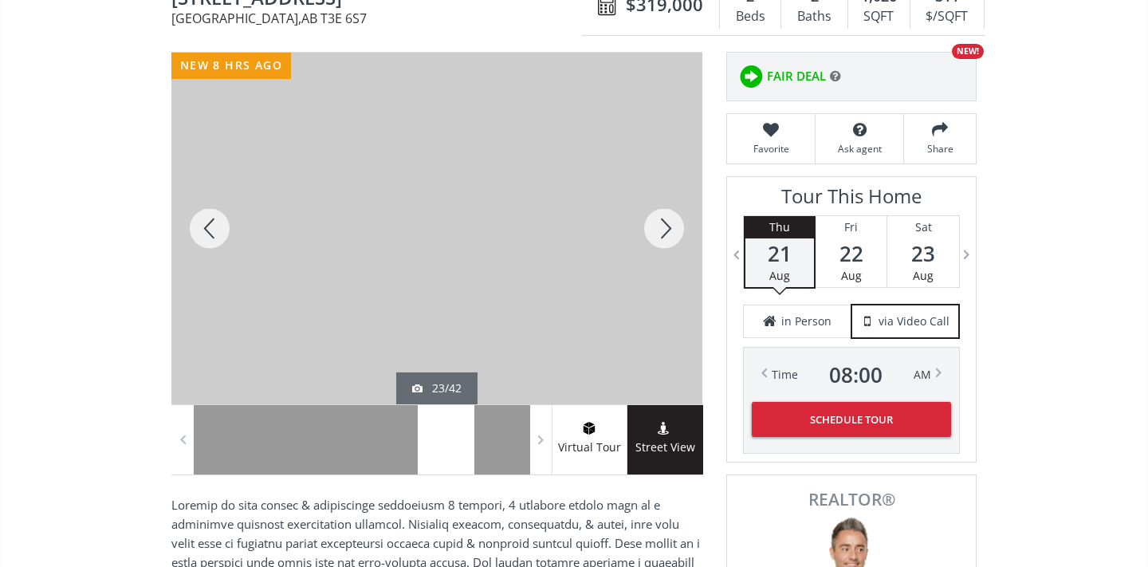
click at [674, 219] on div at bounding box center [664, 229] width 77 height 352
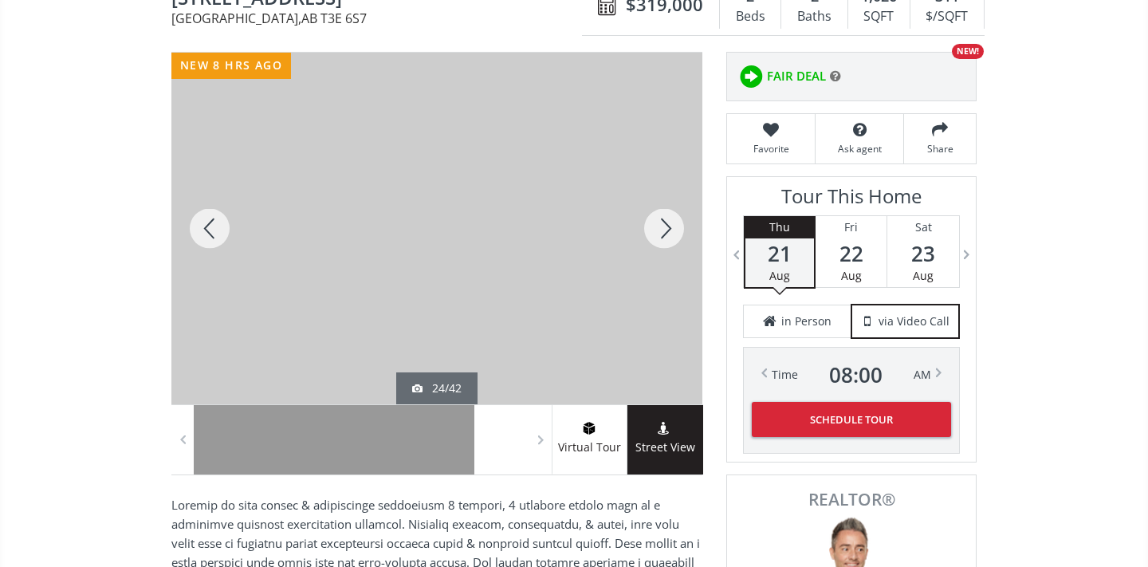
click at [675, 219] on div at bounding box center [664, 229] width 77 height 352
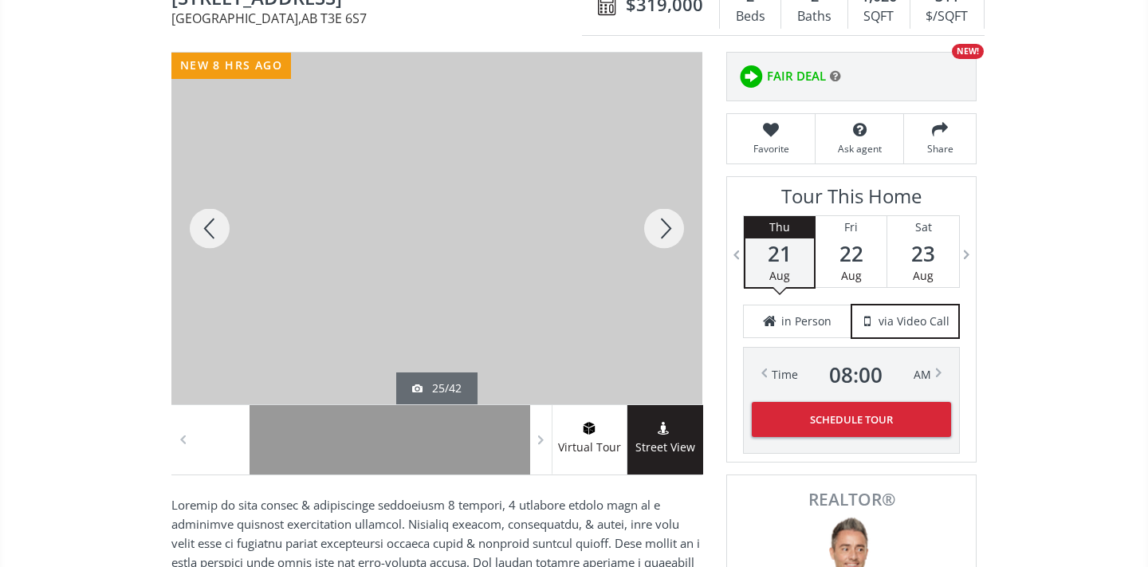
click at [675, 218] on div at bounding box center [664, 229] width 77 height 352
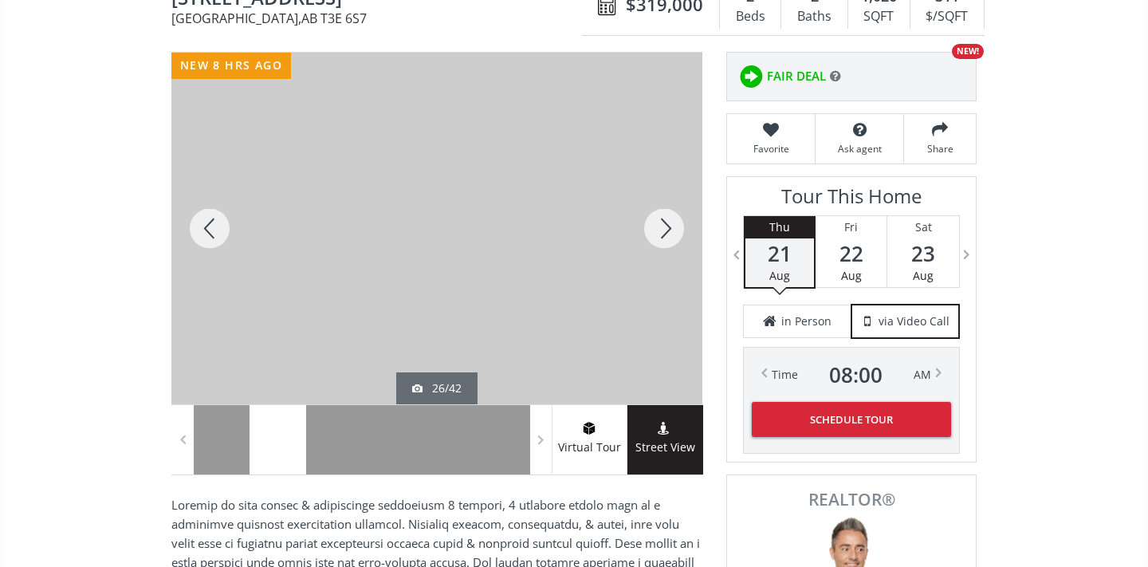
click at [676, 218] on div at bounding box center [664, 229] width 77 height 352
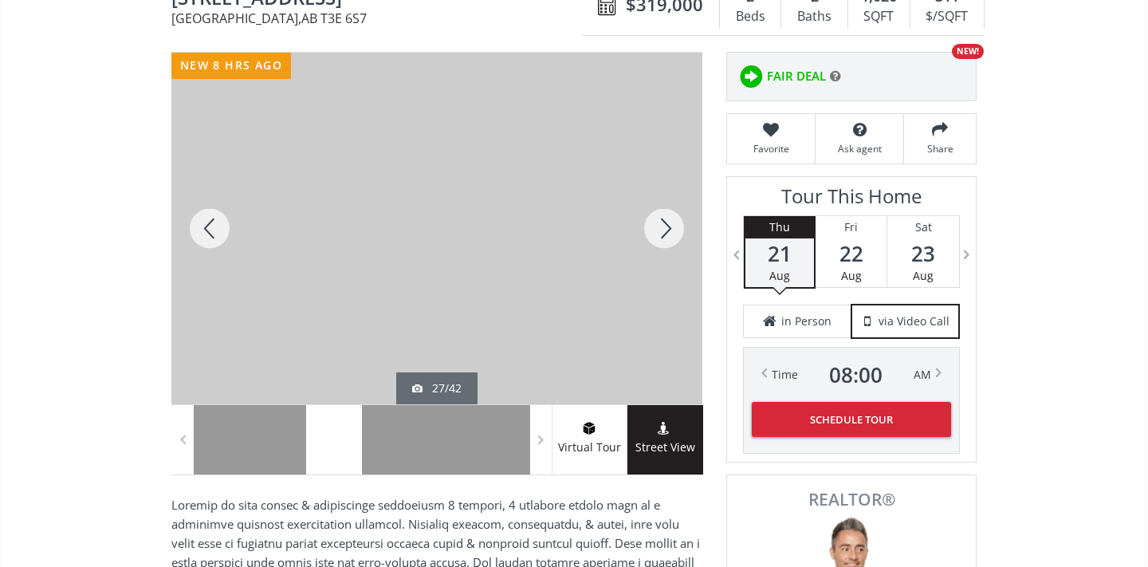
click at [677, 218] on div at bounding box center [664, 229] width 77 height 352
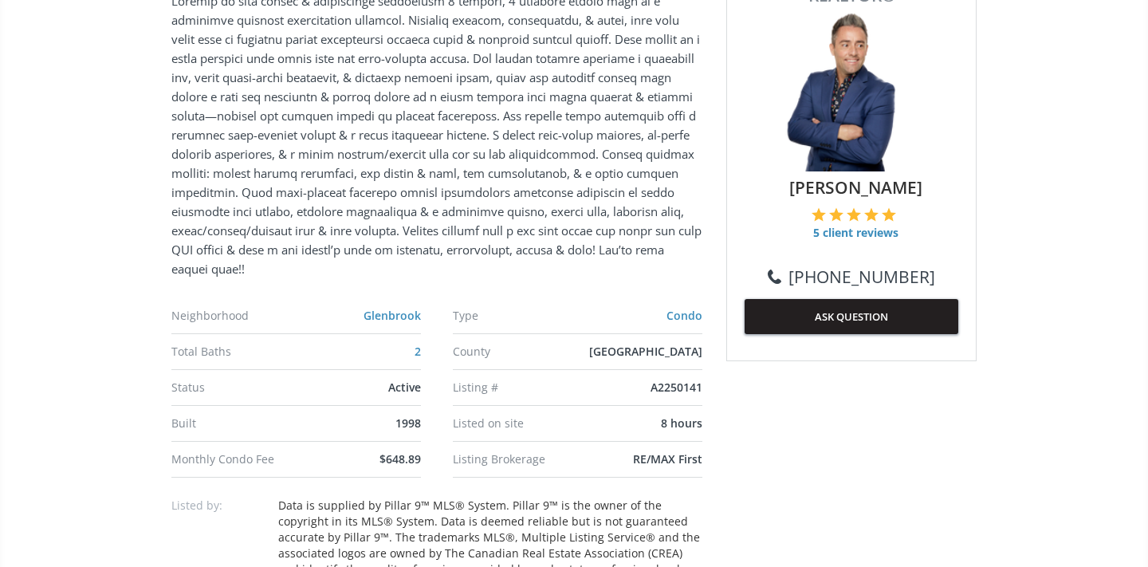
scroll to position [718, 0]
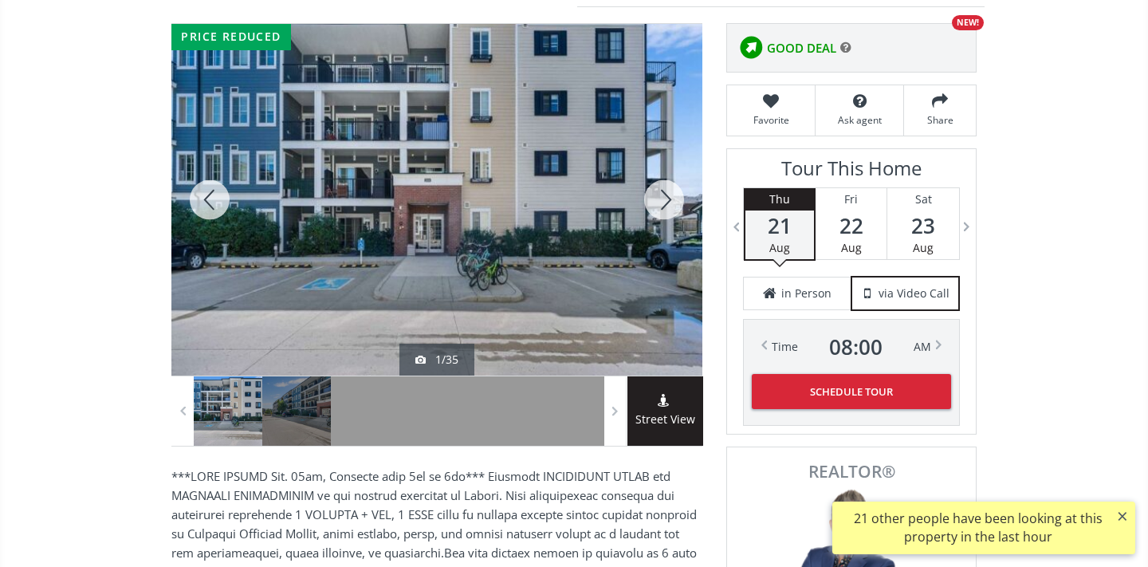
scroll to position [244, 0]
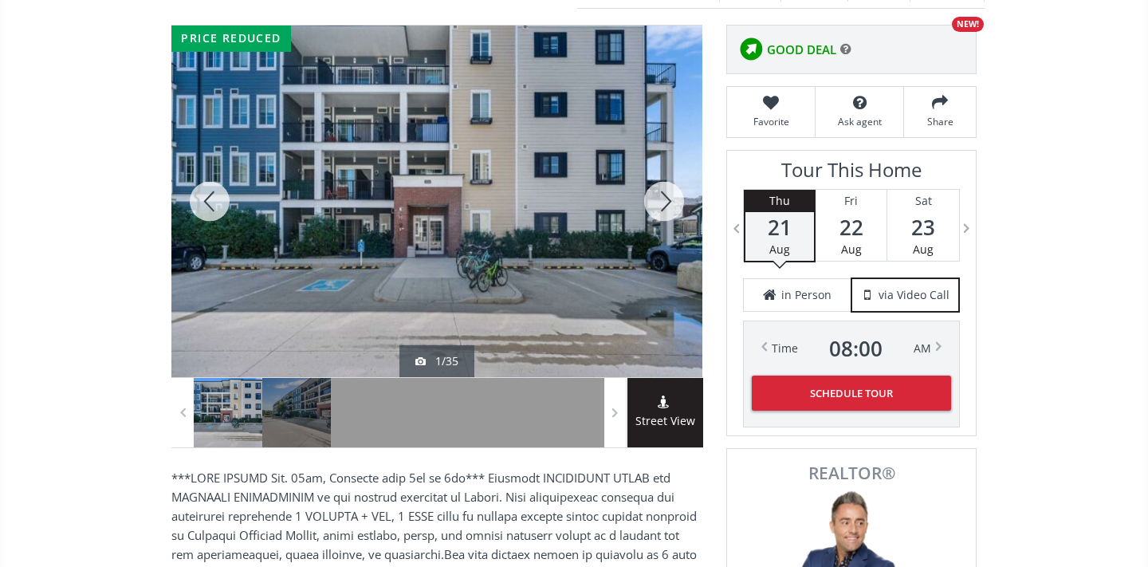
click at [667, 211] on div at bounding box center [664, 202] width 77 height 352
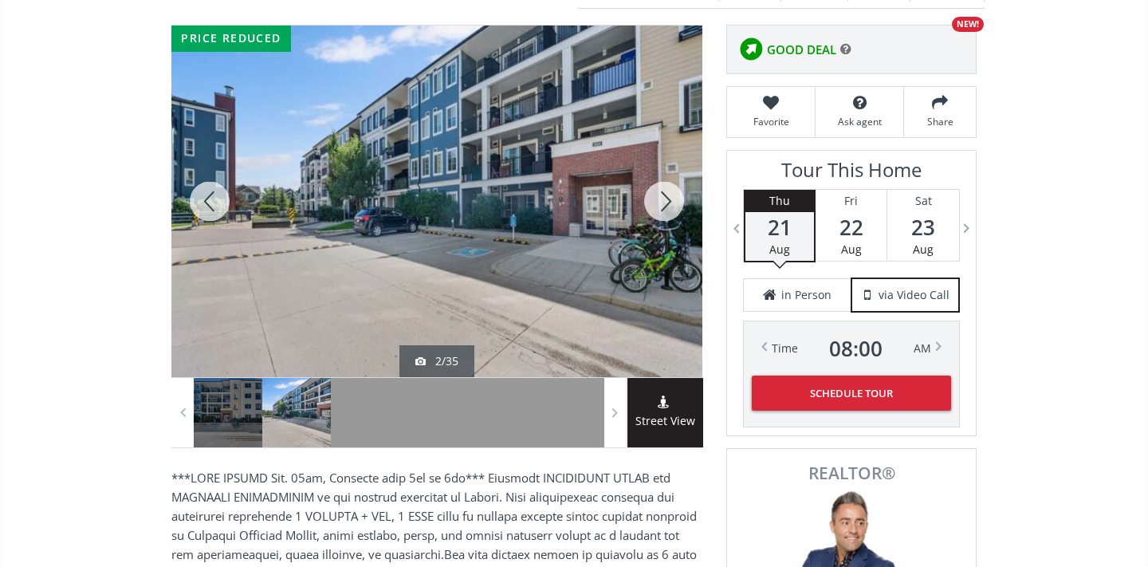
click at [667, 211] on div at bounding box center [664, 202] width 77 height 352
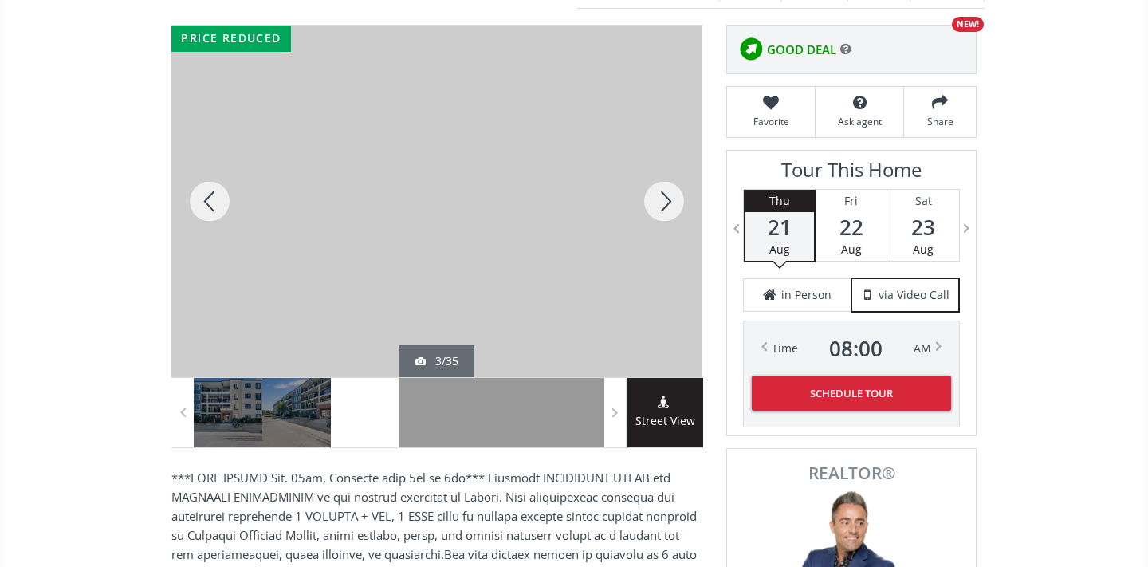
click at [666, 210] on div at bounding box center [664, 202] width 77 height 352
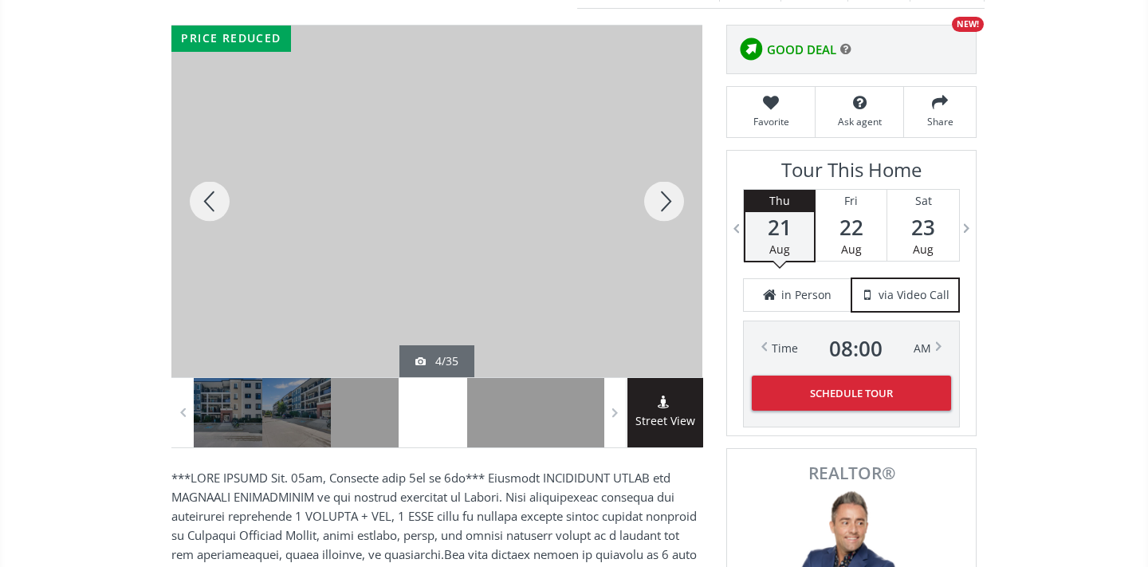
click at [667, 210] on div at bounding box center [664, 202] width 77 height 352
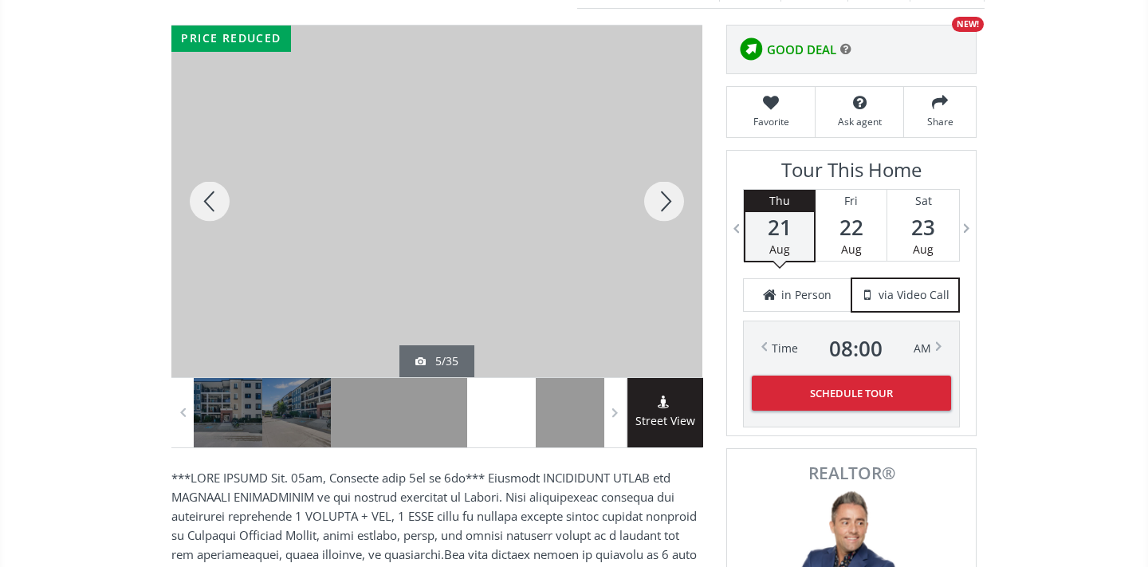
click at [667, 210] on div at bounding box center [664, 202] width 77 height 352
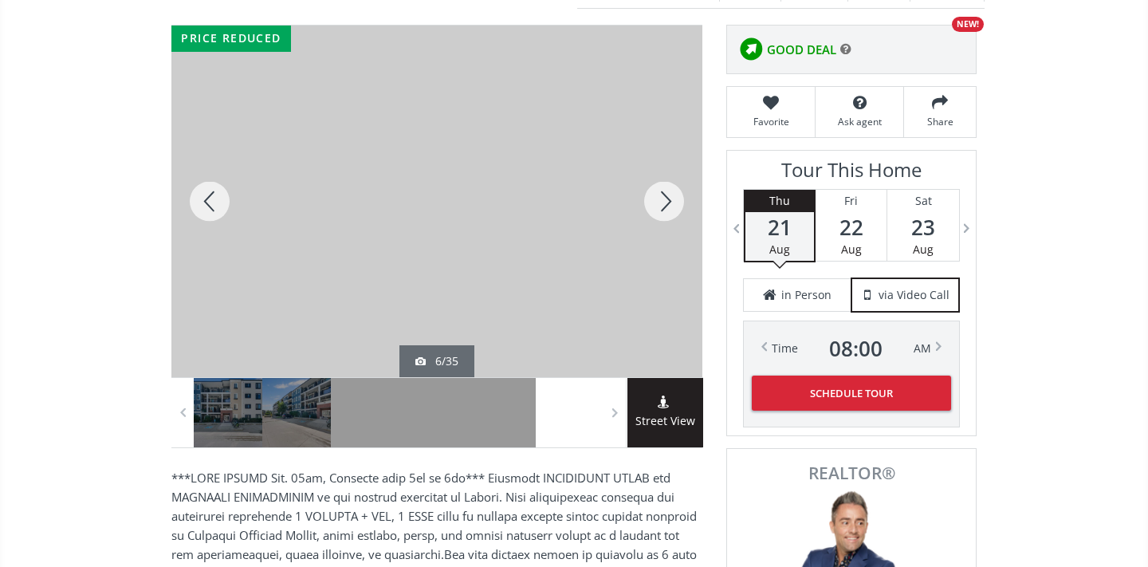
click at [668, 210] on div at bounding box center [664, 202] width 77 height 352
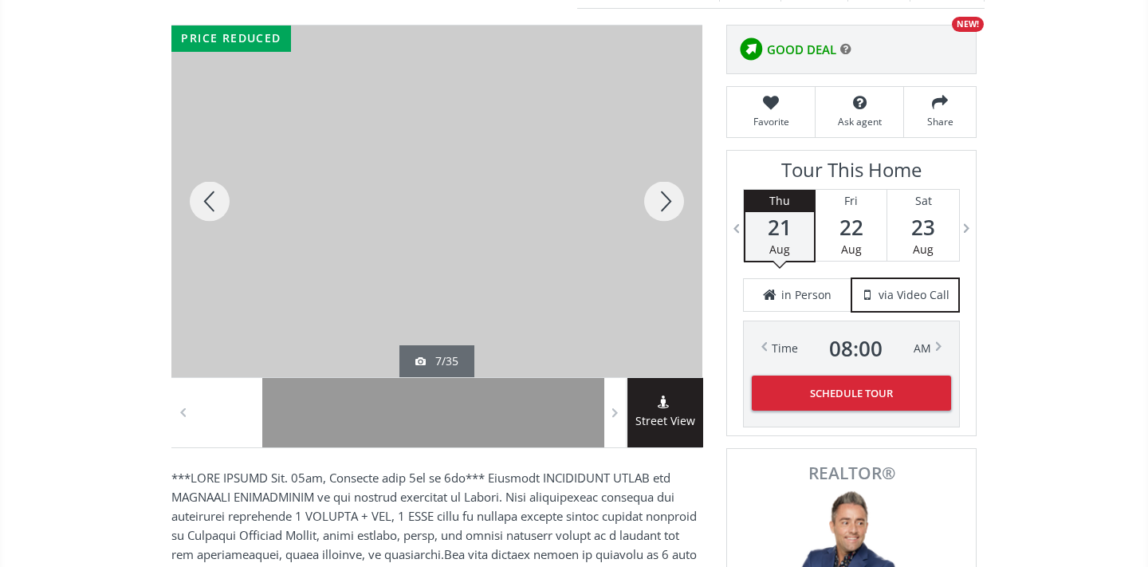
click at [667, 210] on div at bounding box center [664, 202] width 77 height 352
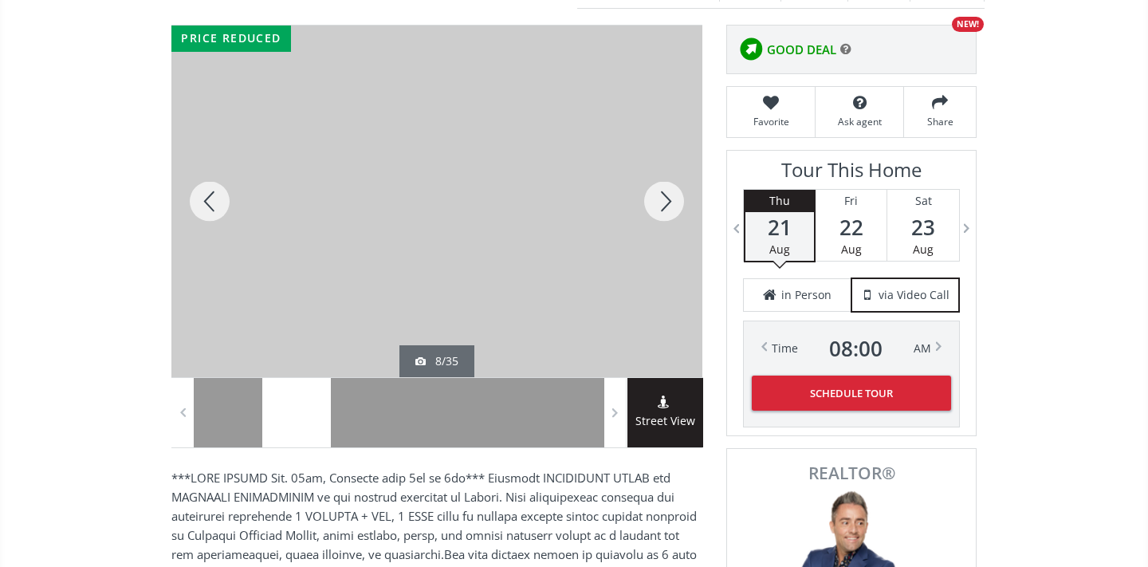
click at [667, 208] on div at bounding box center [664, 202] width 77 height 352
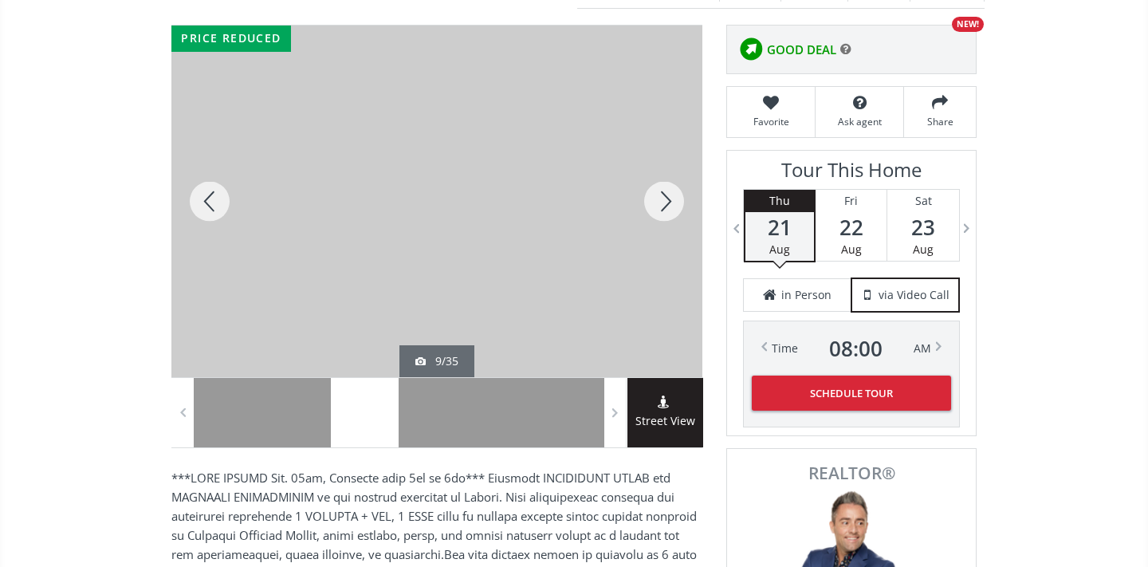
click at [667, 208] on div at bounding box center [664, 202] width 77 height 352
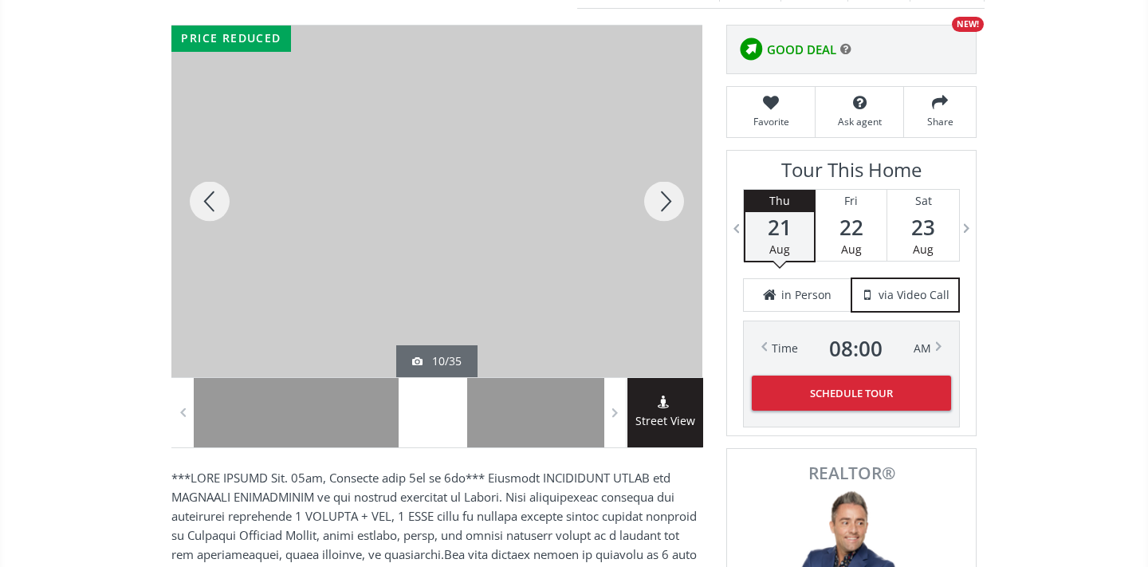
click at [667, 208] on div at bounding box center [664, 202] width 77 height 352
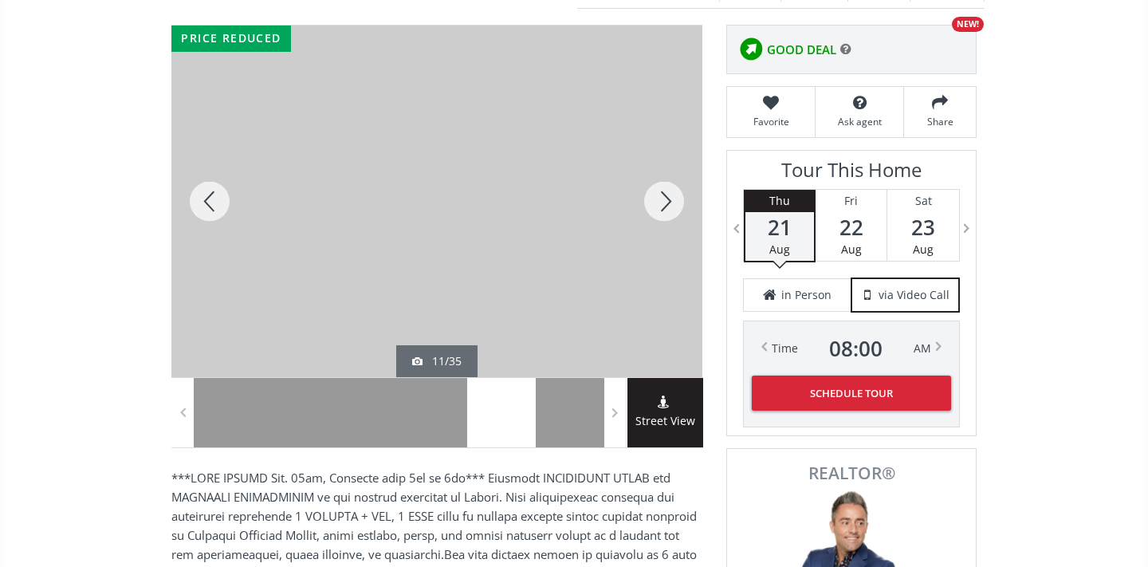
click at [667, 208] on div at bounding box center [664, 202] width 77 height 352
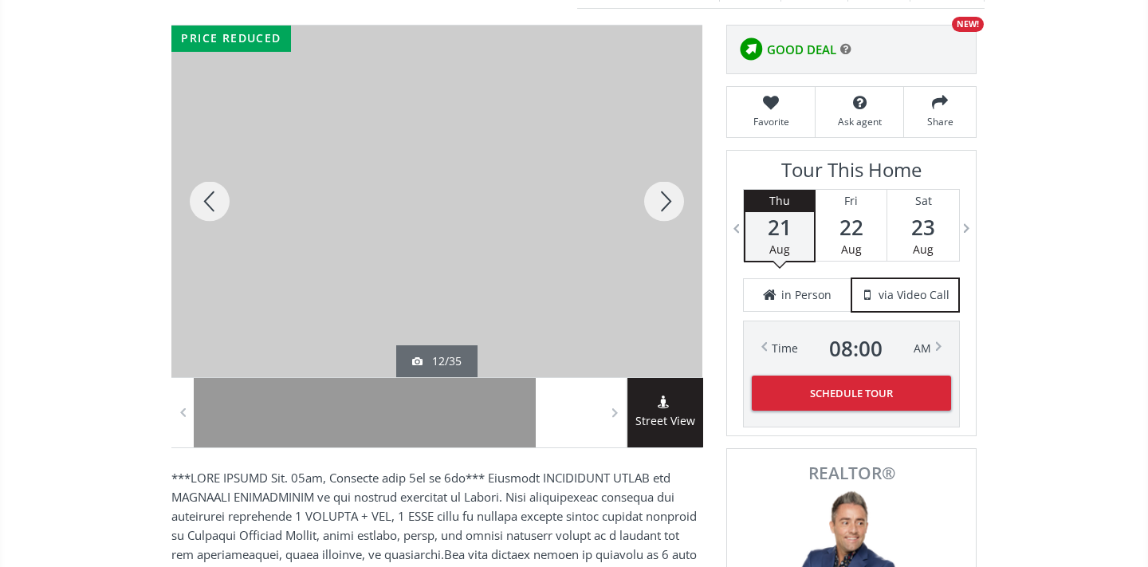
click at [670, 208] on div at bounding box center [664, 202] width 77 height 352
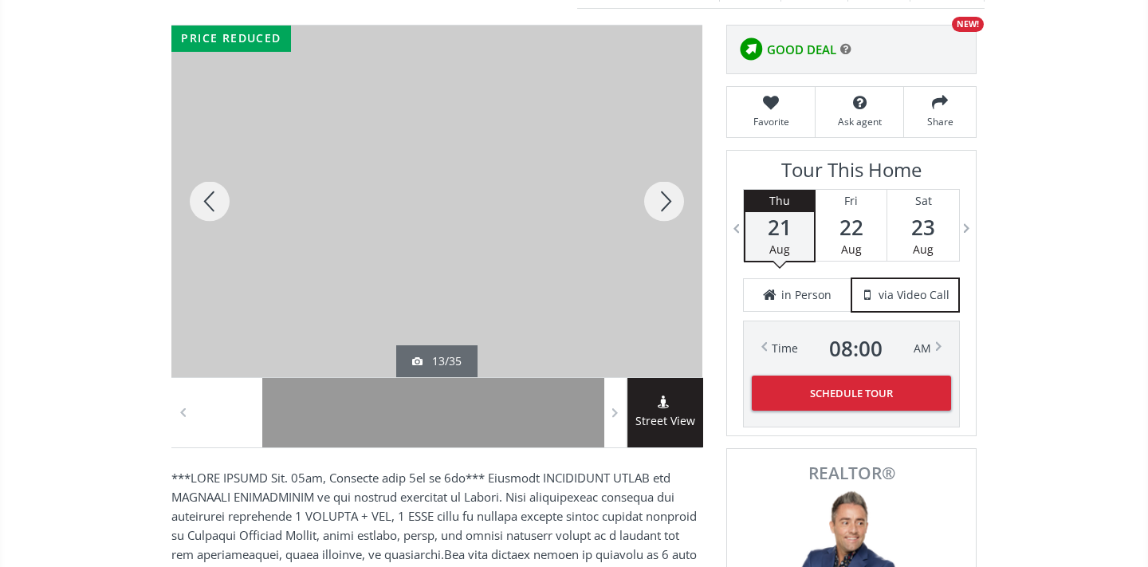
click at [670, 208] on div at bounding box center [664, 202] width 77 height 352
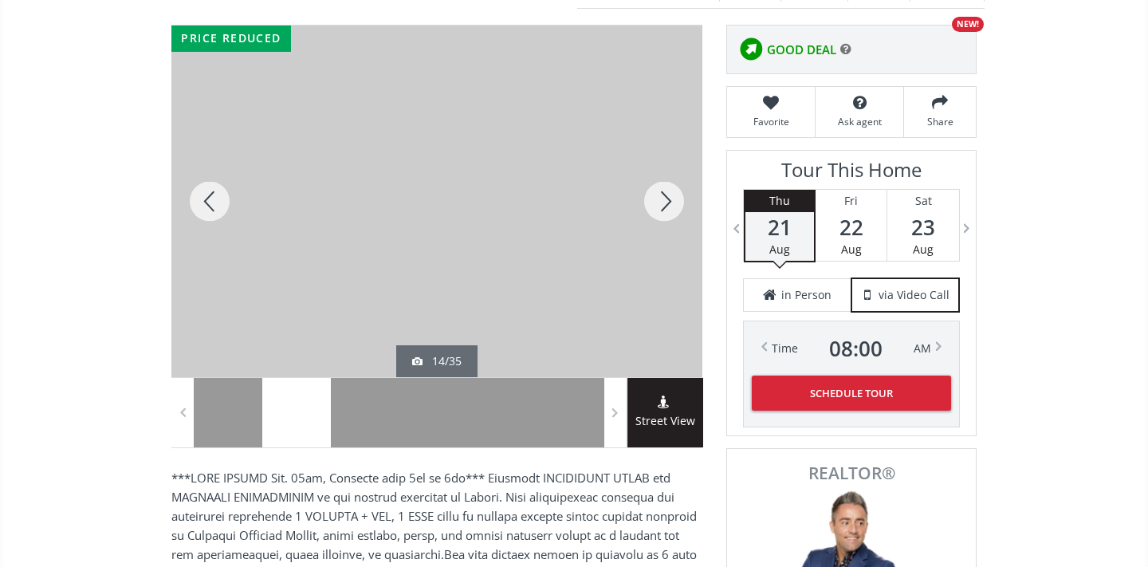
click at [671, 208] on div at bounding box center [664, 202] width 77 height 352
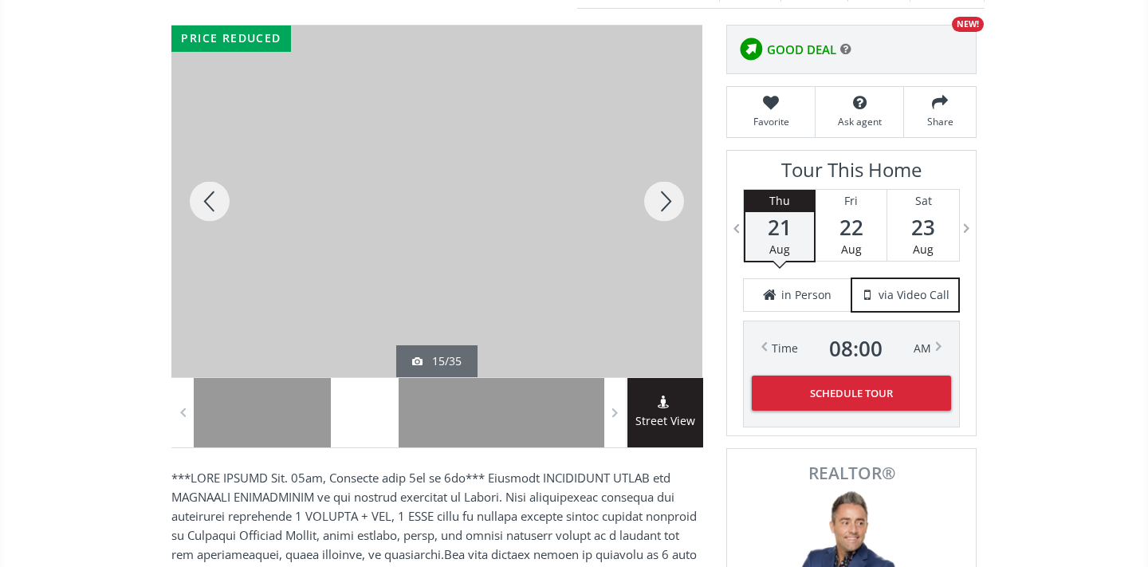
click at [671, 208] on div at bounding box center [664, 202] width 77 height 352
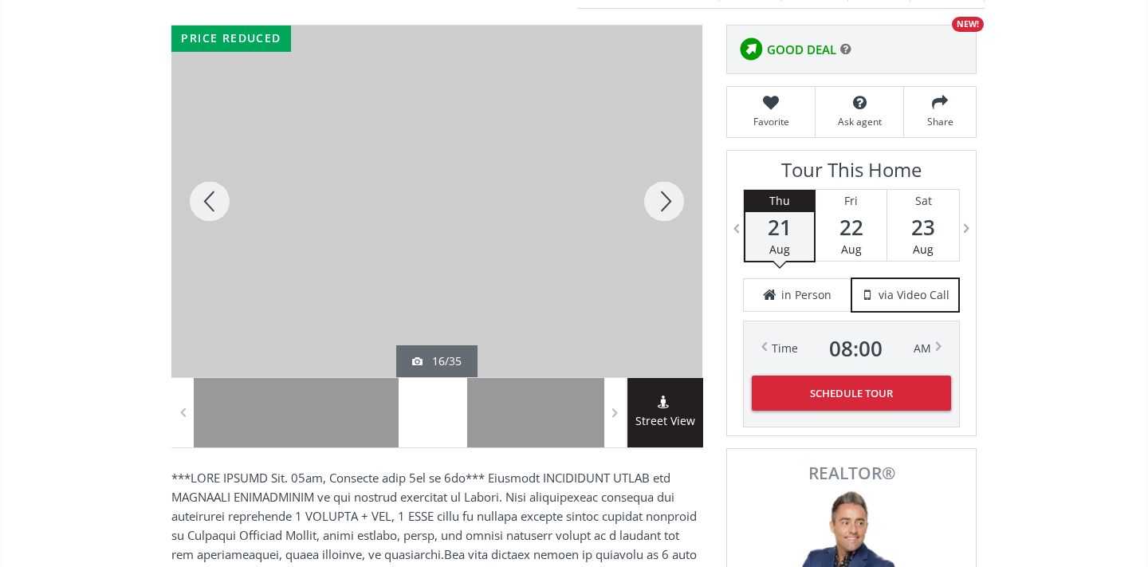
click at [672, 209] on div at bounding box center [664, 202] width 77 height 352
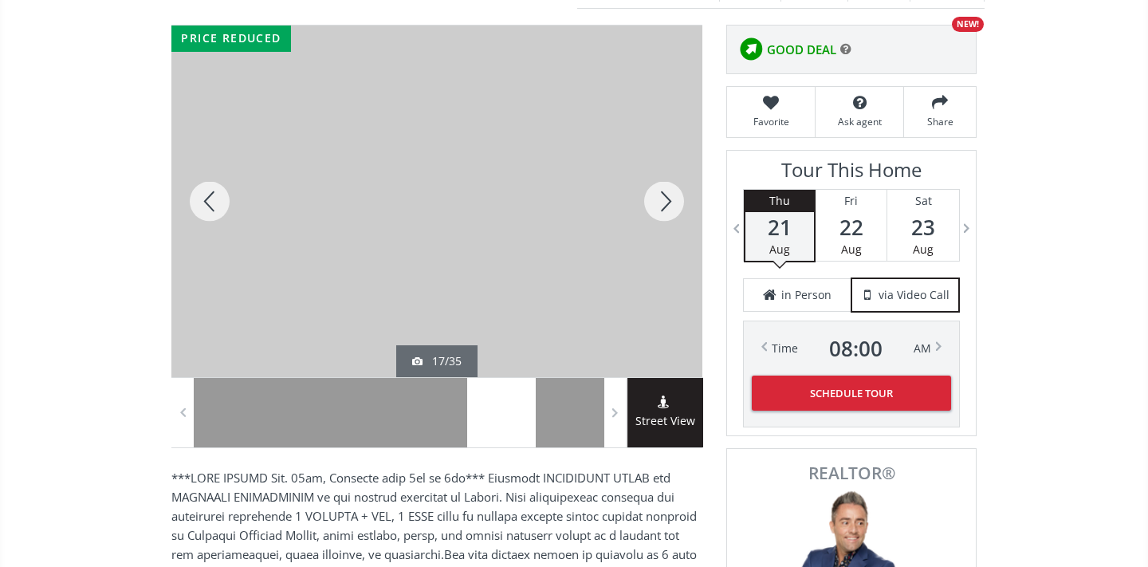
click at [672, 209] on div at bounding box center [664, 202] width 77 height 352
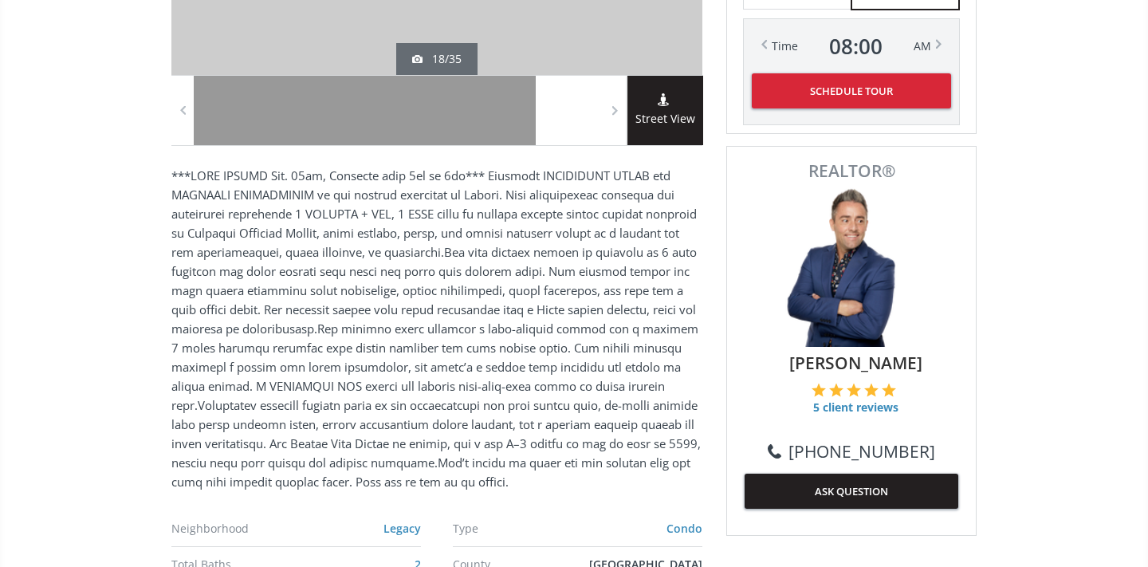
scroll to position [549, 0]
